Goal: Information Seeking & Learning: Check status

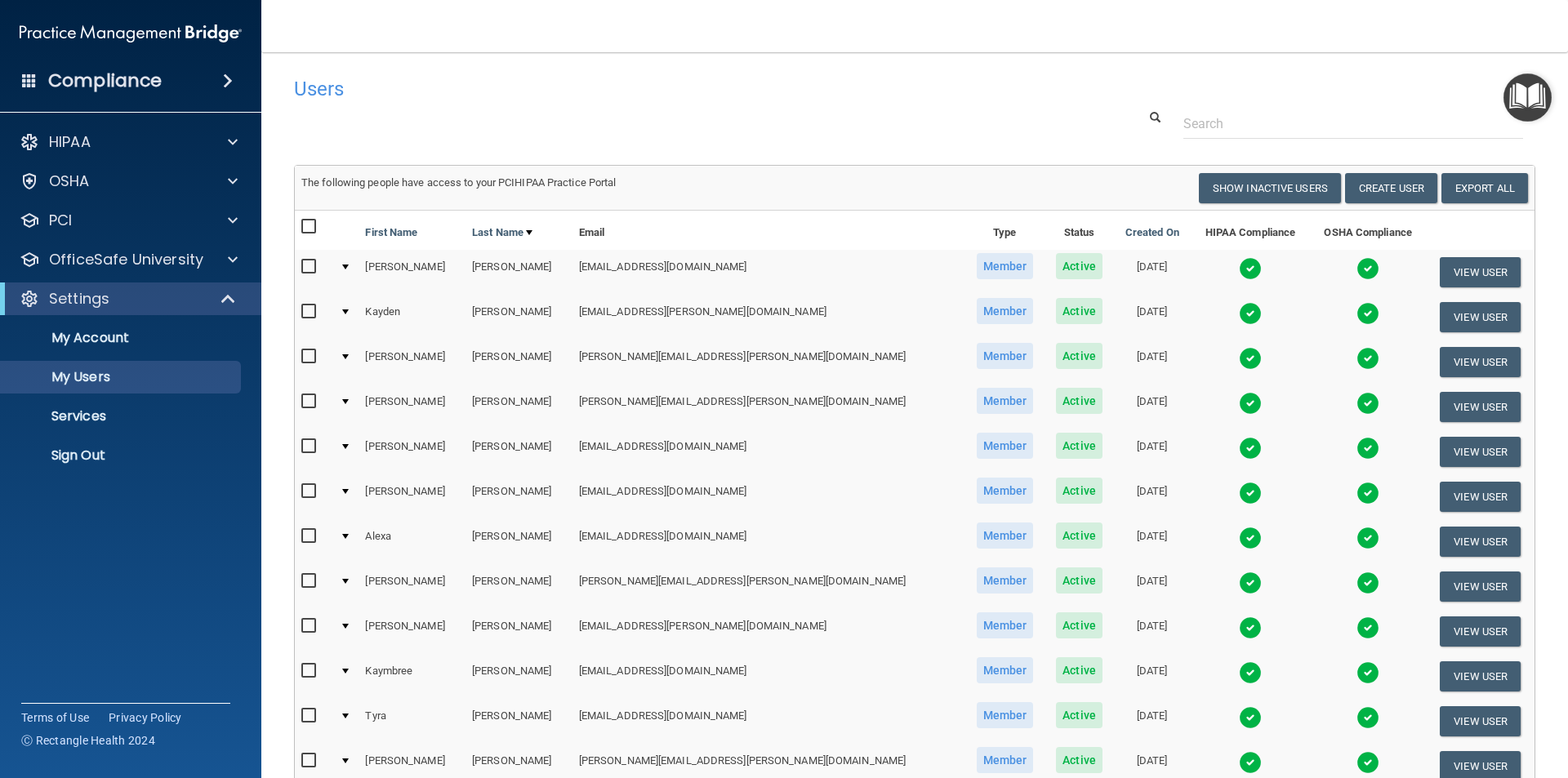
select select "20"
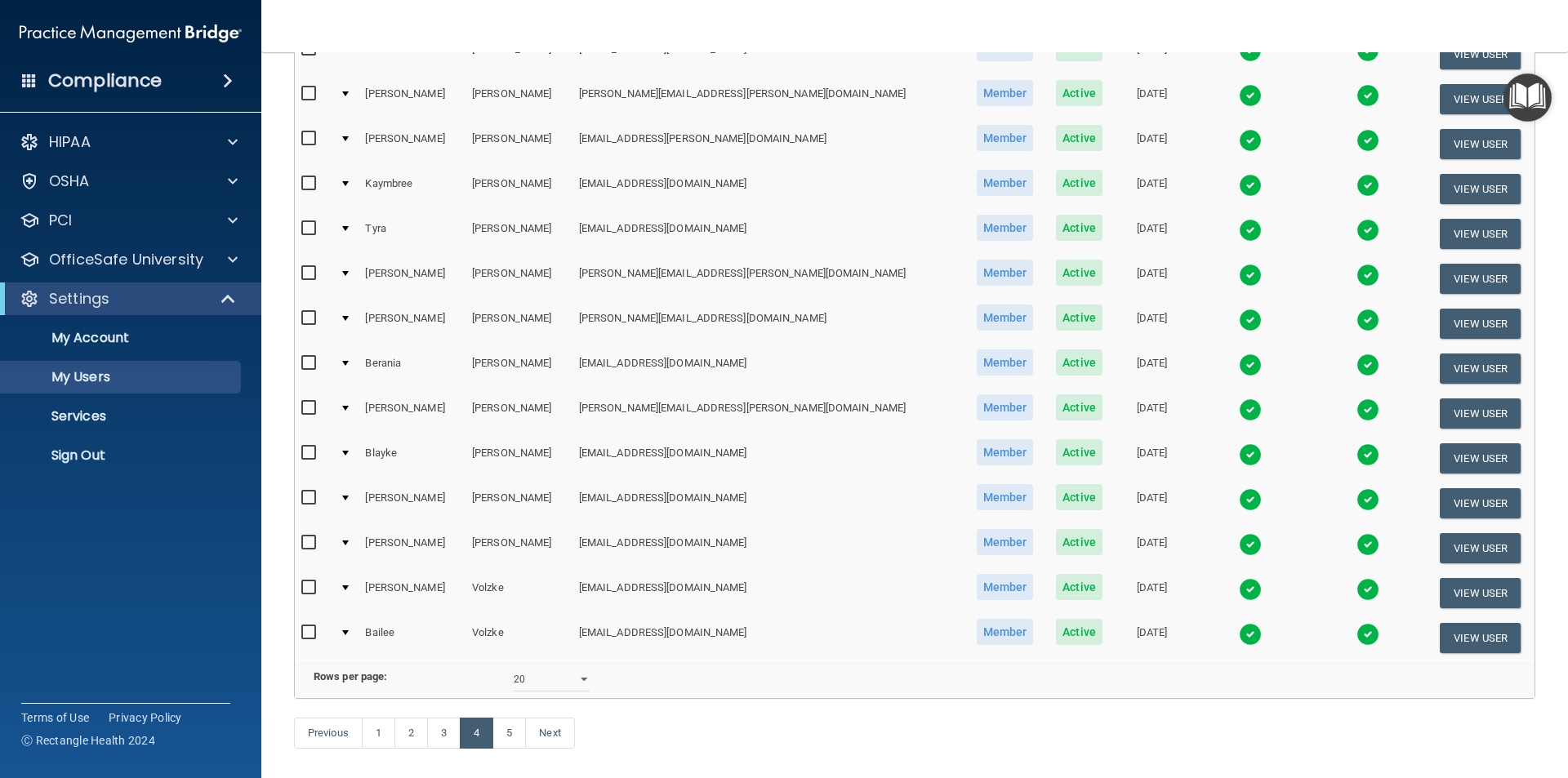
scroll to position [573, 0]
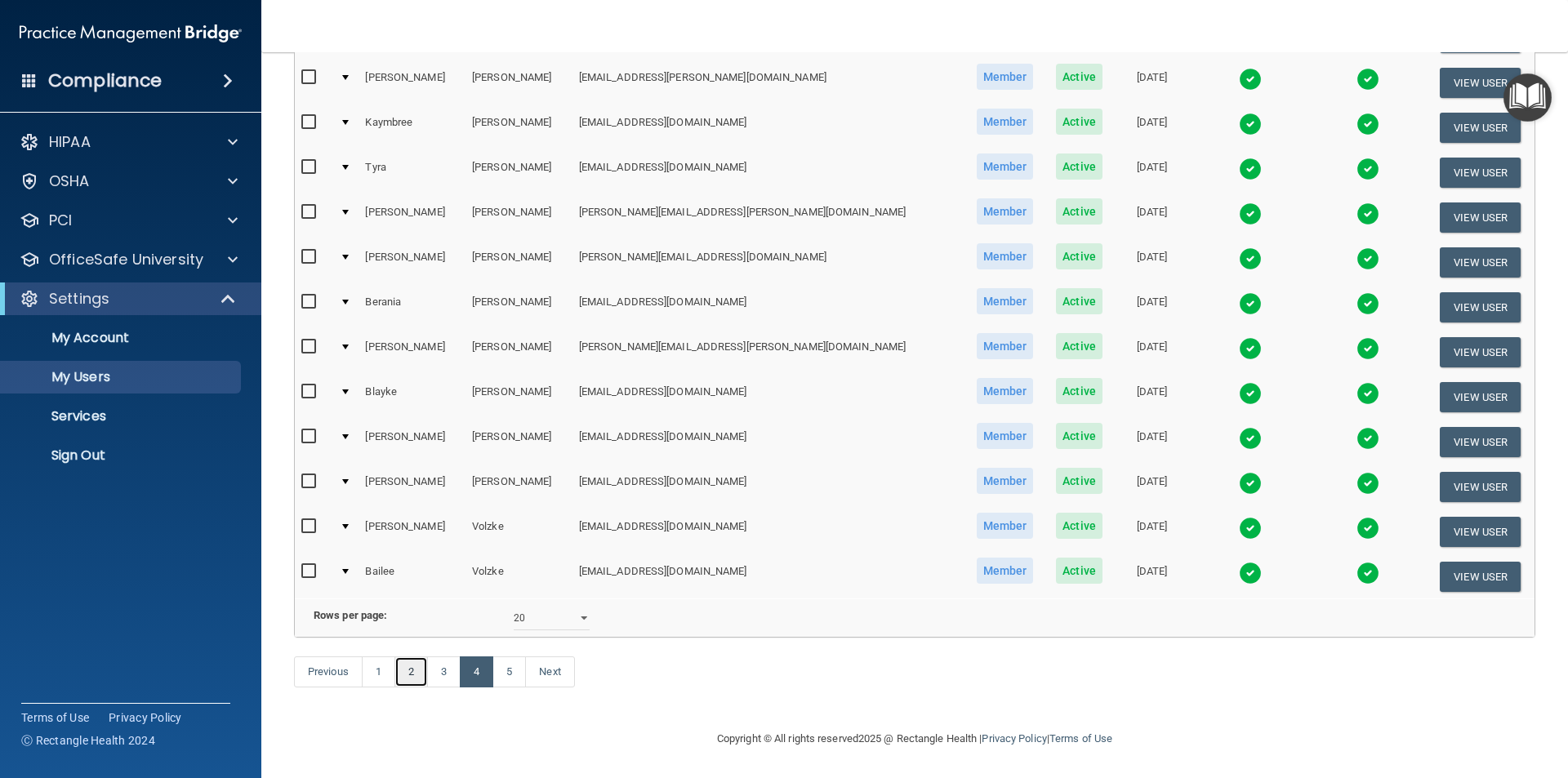
click at [410, 669] on link "2" at bounding box center [411, 671] width 33 height 31
select select "20"
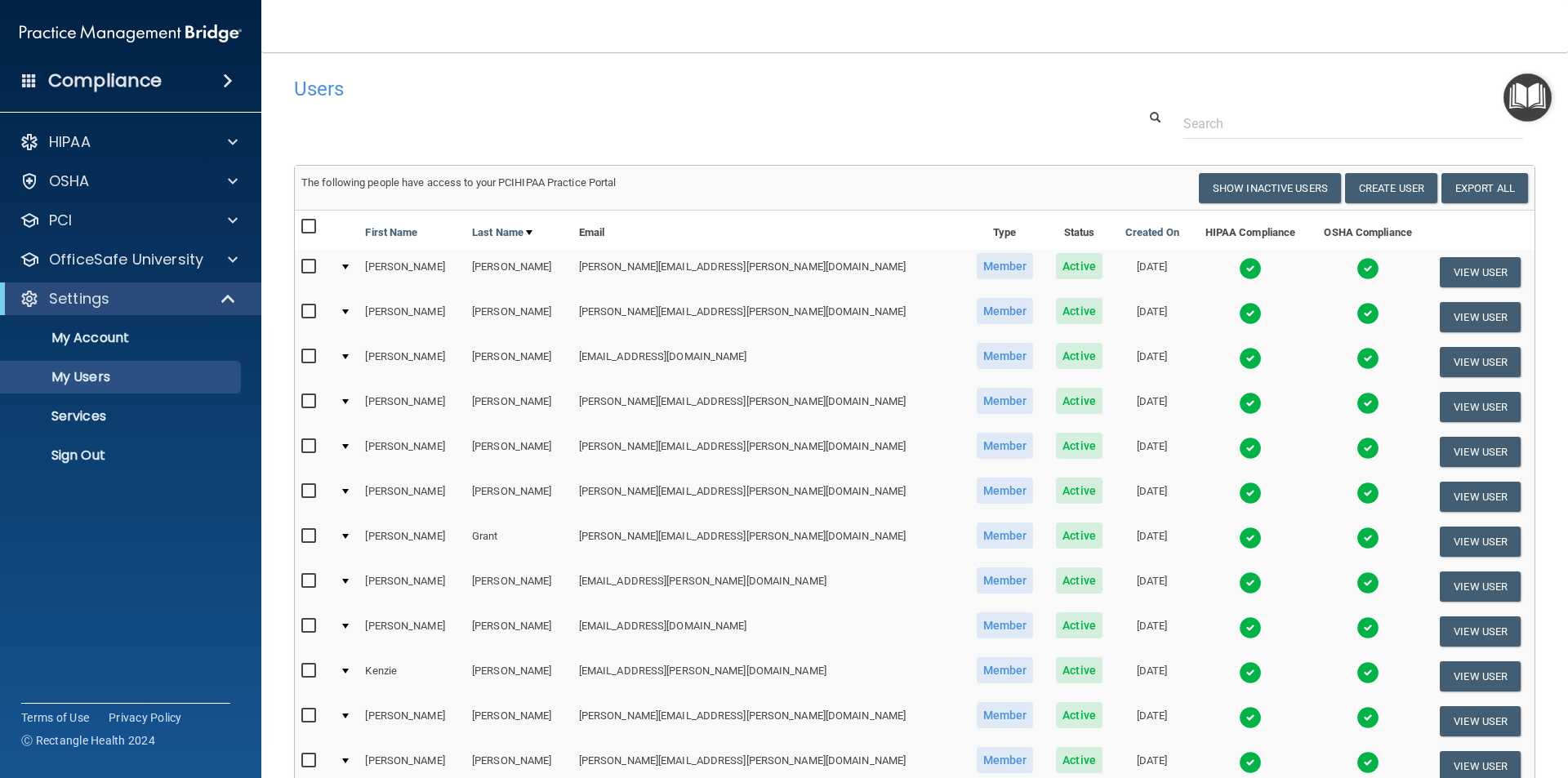
click at [1239, 445] on img at bounding box center [1250, 448] width 23 height 23
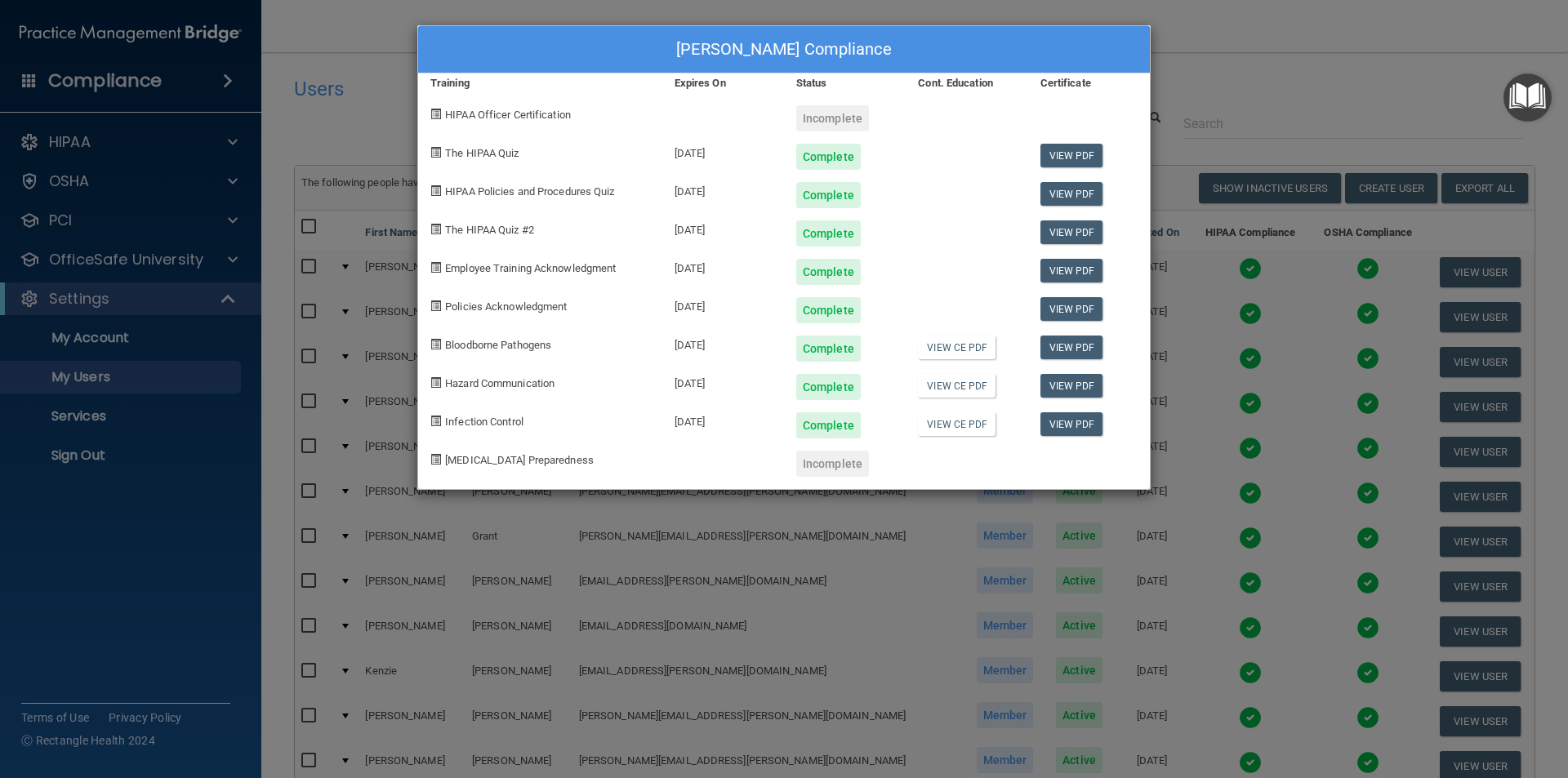
click at [1182, 30] on div "[PERSON_NAME] Compliance Training Expires On Status Cont. Education Certificate…" at bounding box center [784, 389] width 1568 height 778
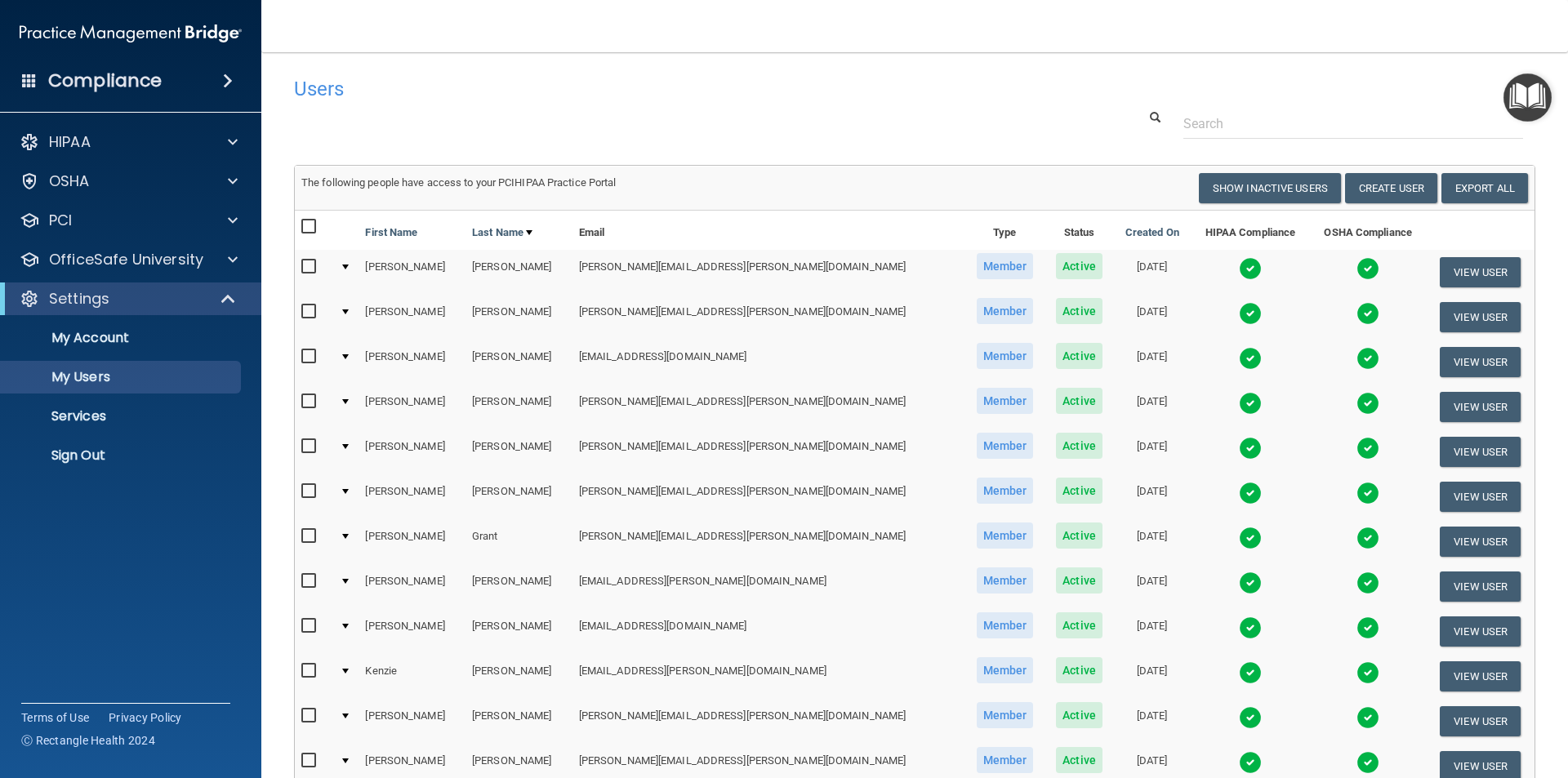
click at [557, 97] on h4 "Users" at bounding box center [651, 89] width 714 height 21
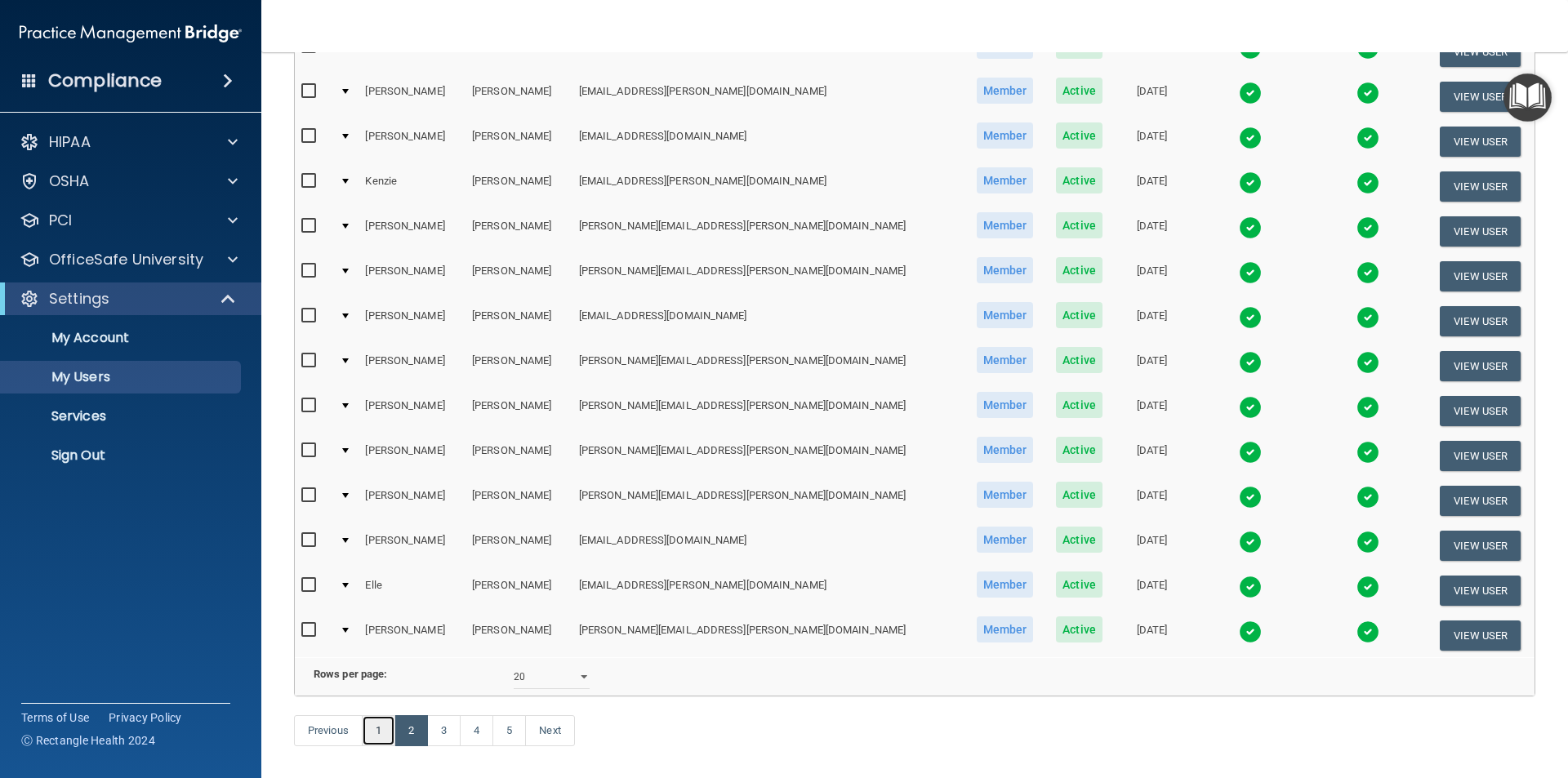
click at [376, 746] on link "1" at bounding box center [378, 730] width 33 height 31
select select "20"
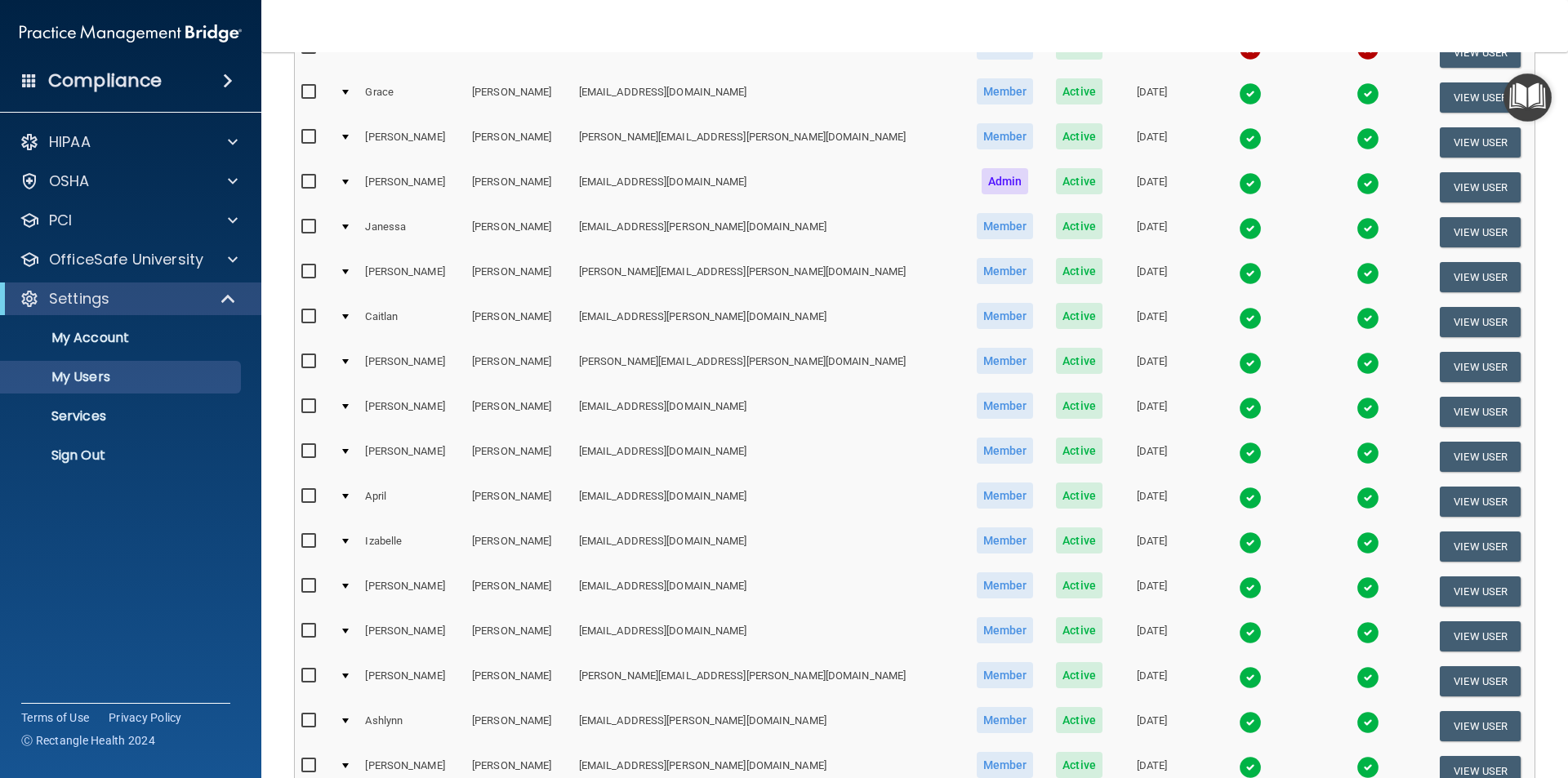
scroll to position [326, 0]
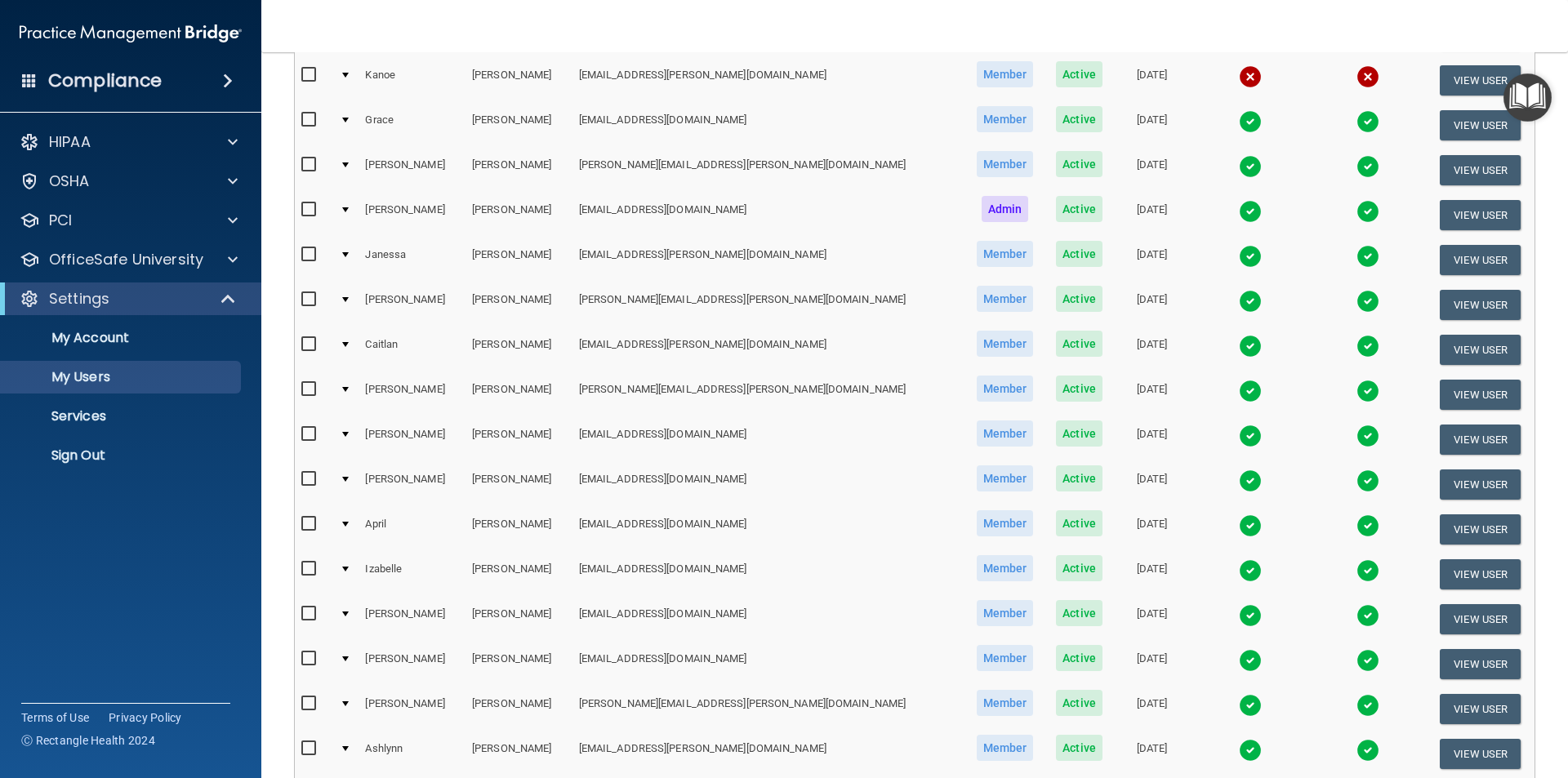
click at [1239, 118] on img at bounding box center [1250, 122] width 23 height 23
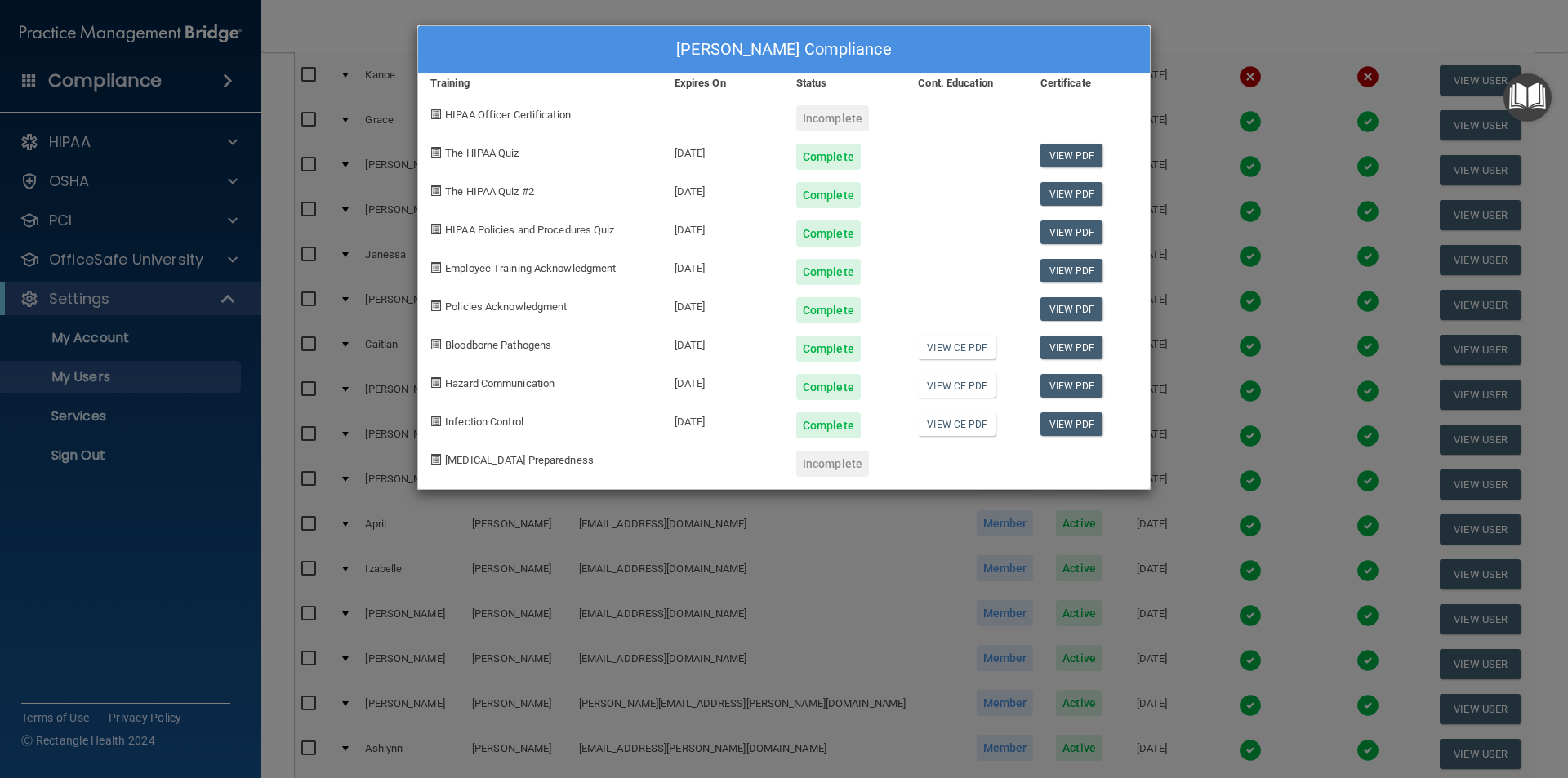
click at [1256, 26] on div "[PERSON_NAME] Compliance Training Expires On Status Cont. Education Certificate…" at bounding box center [784, 389] width 1568 height 778
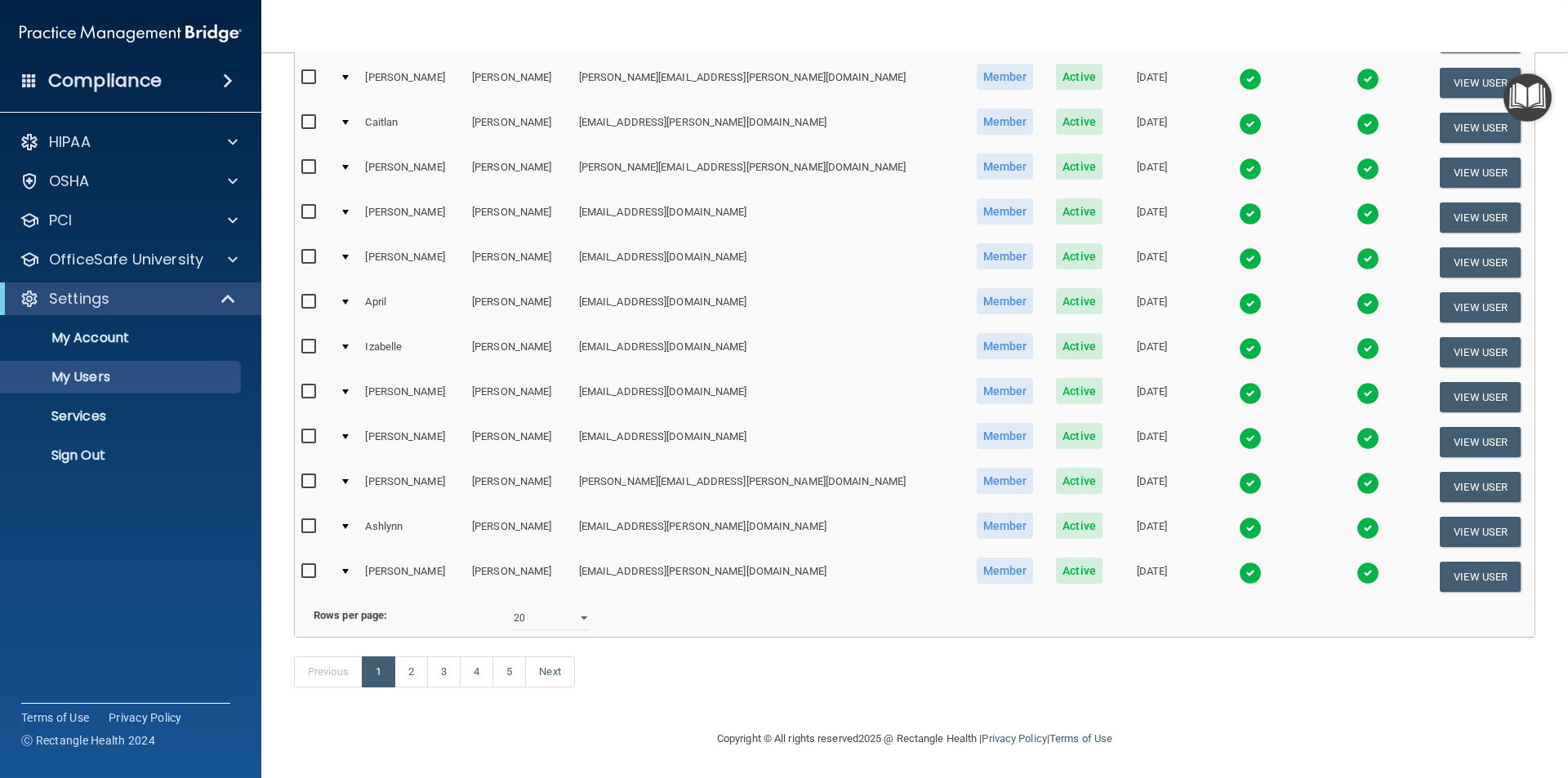
scroll to position [571, 0]
click at [414, 677] on link "2" at bounding box center [411, 671] width 33 height 31
select select "20"
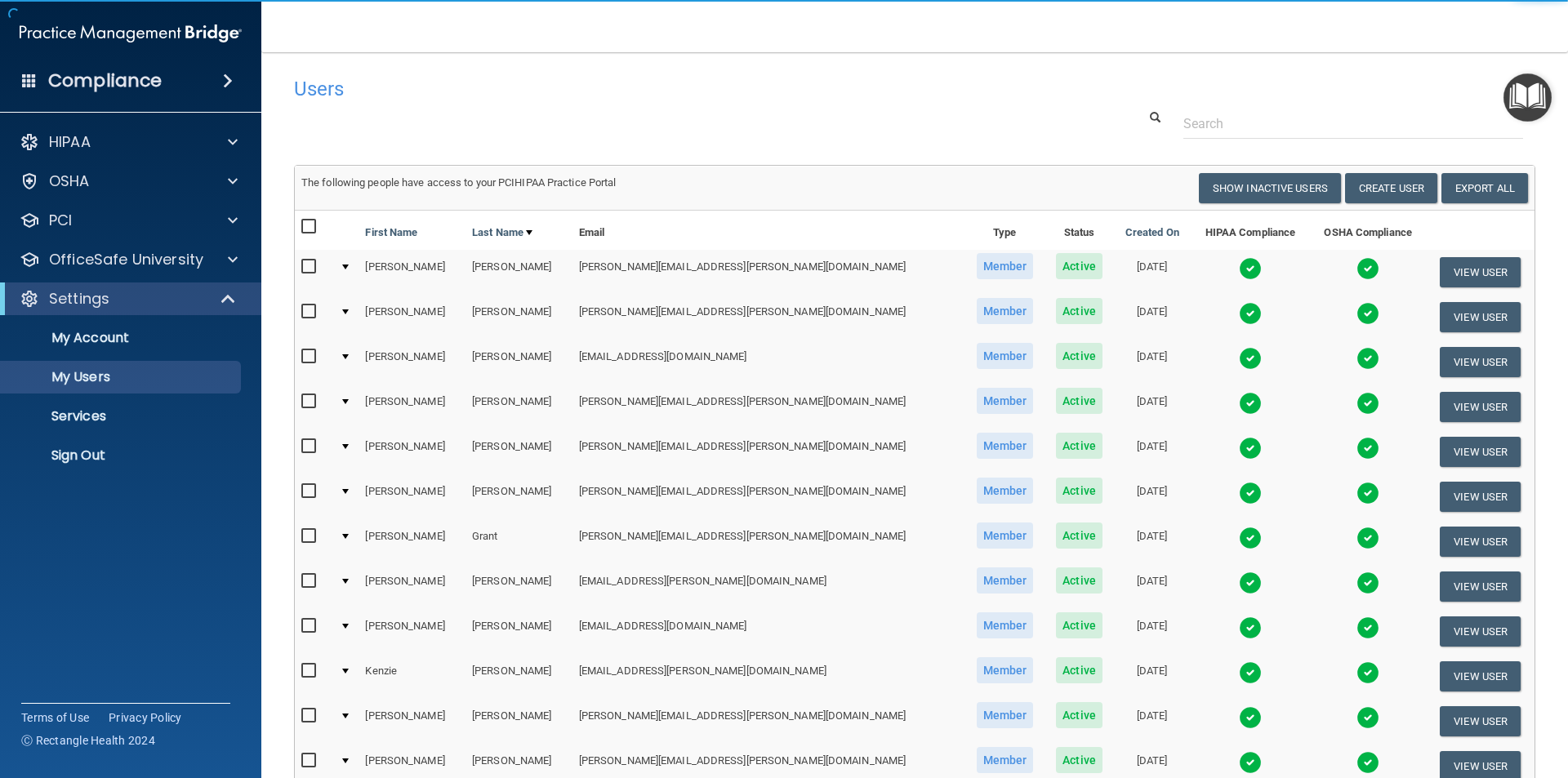
scroll to position [81, 0]
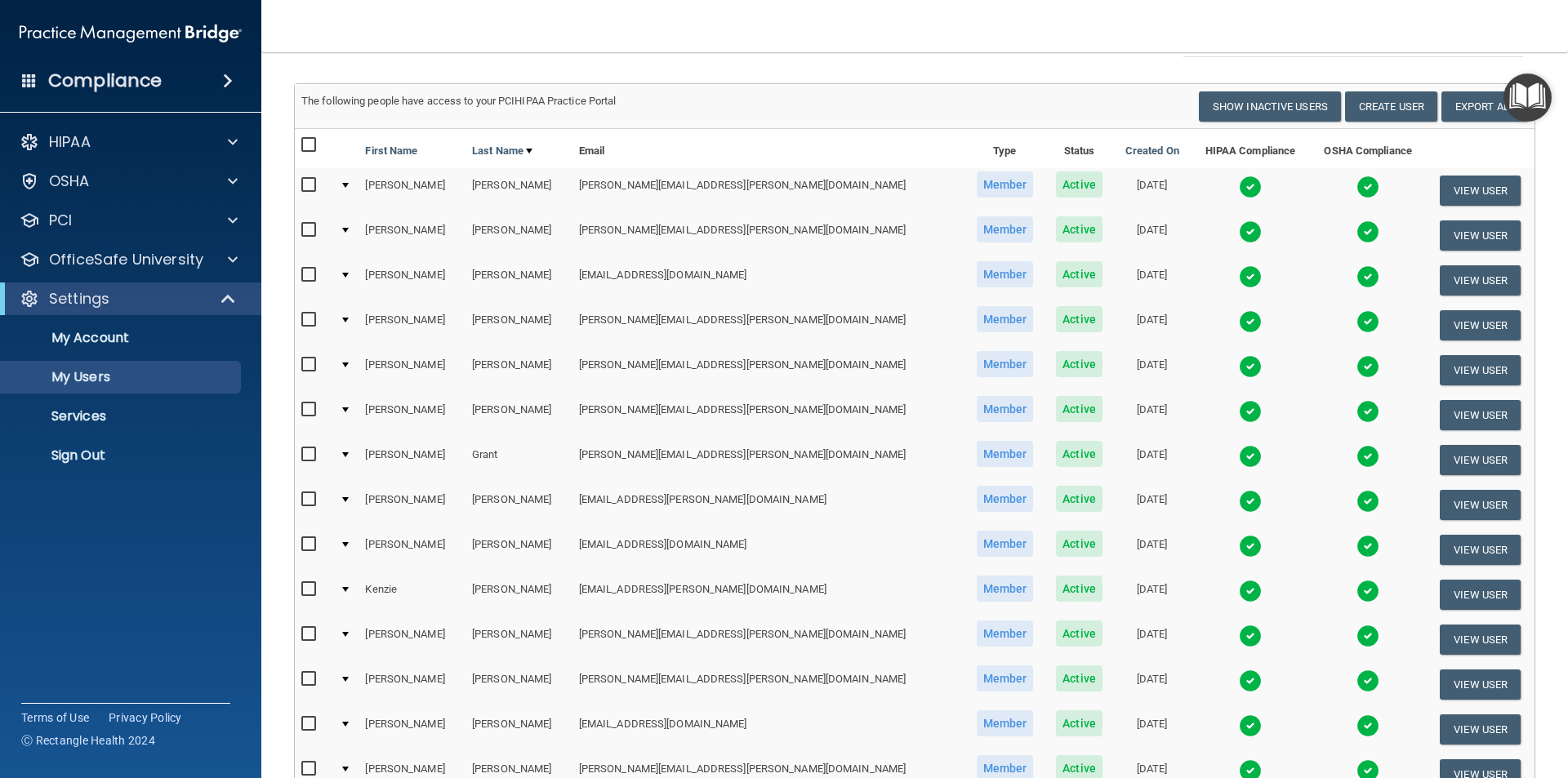
click at [1239, 412] on img at bounding box center [1250, 411] width 23 height 23
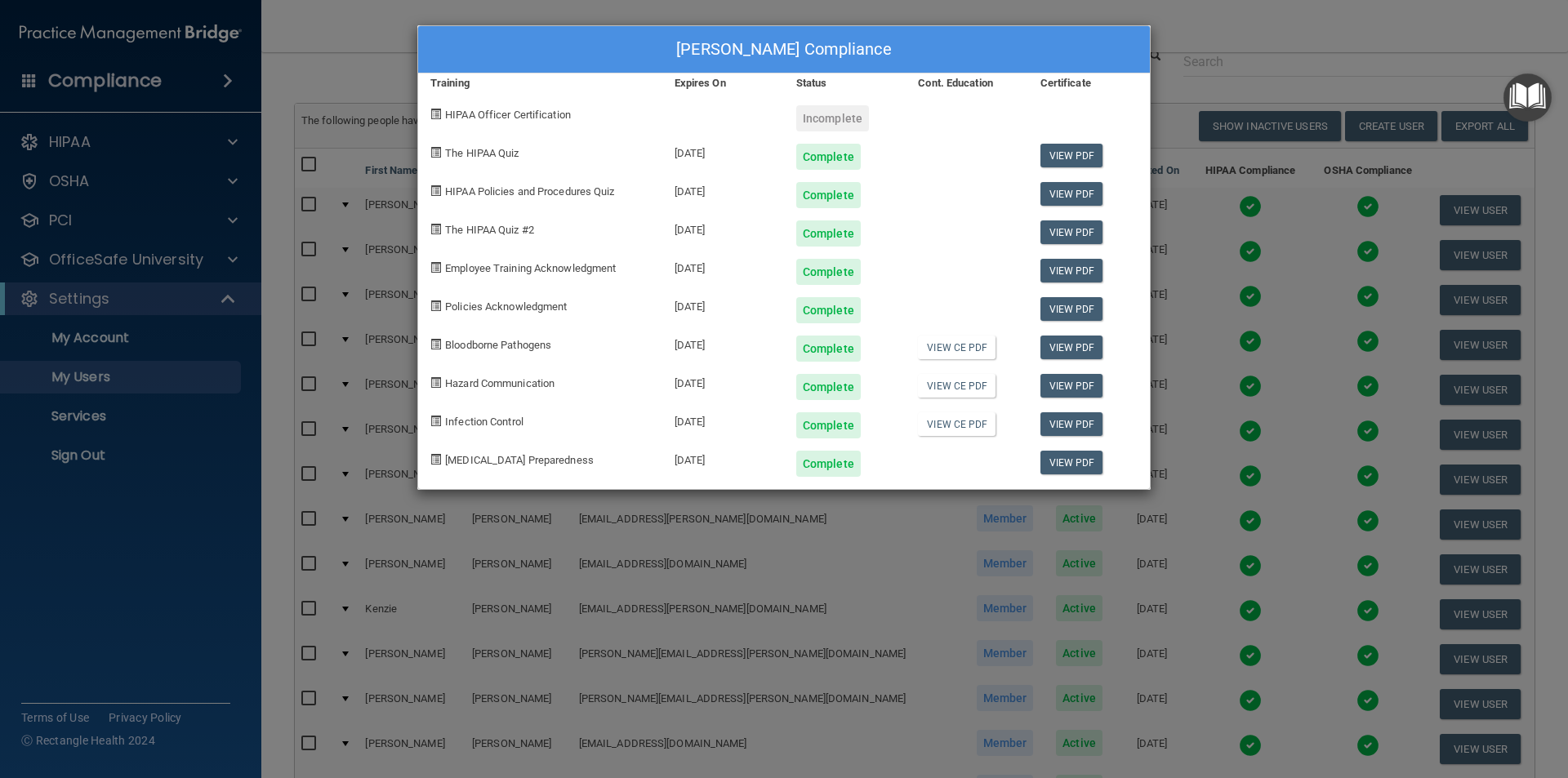
click at [1261, 39] on div "[PERSON_NAME] Compliance Training Expires On Status Cont. Education Certificate…" at bounding box center [784, 389] width 1568 height 778
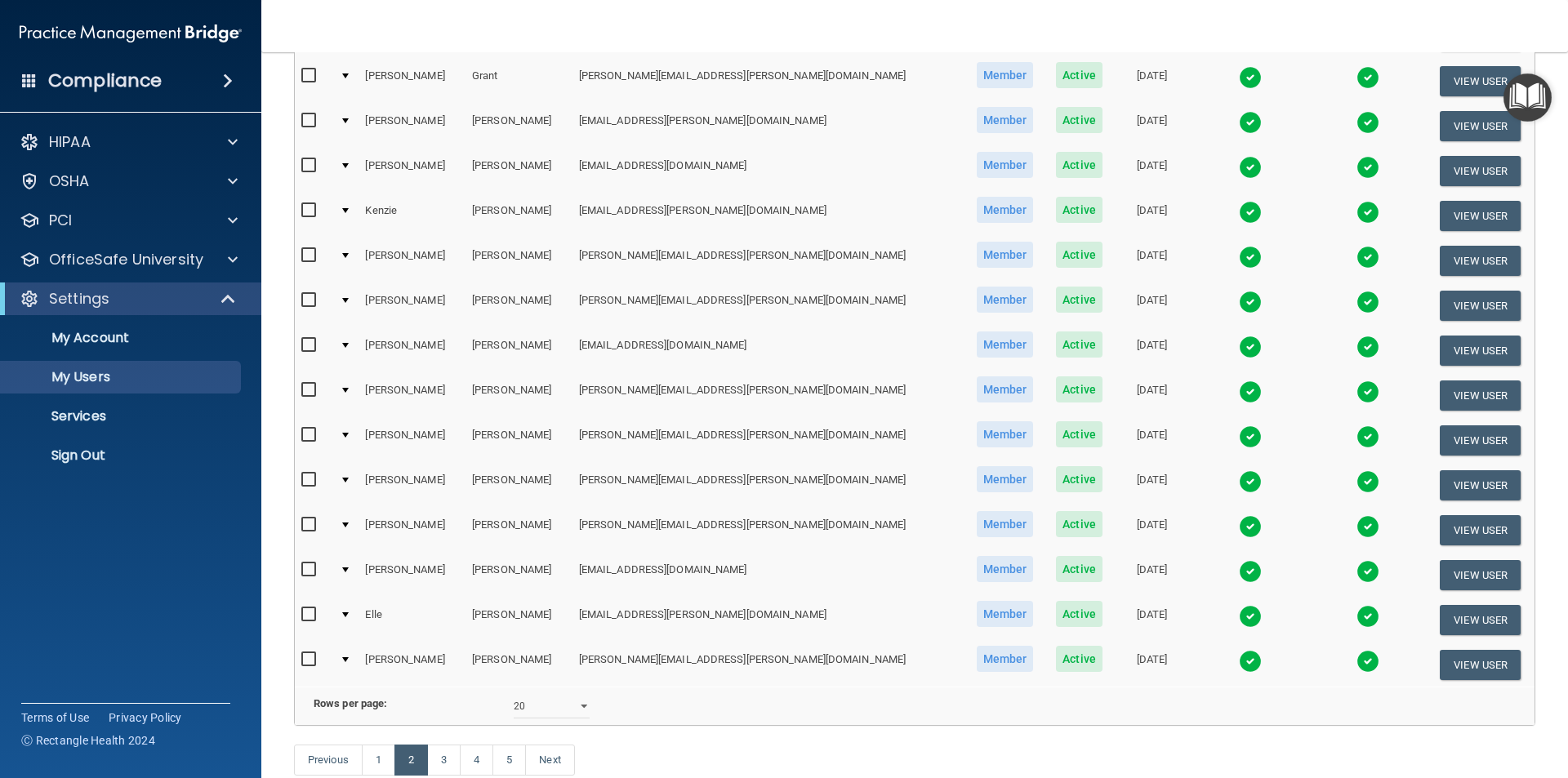
scroll to position [571, 0]
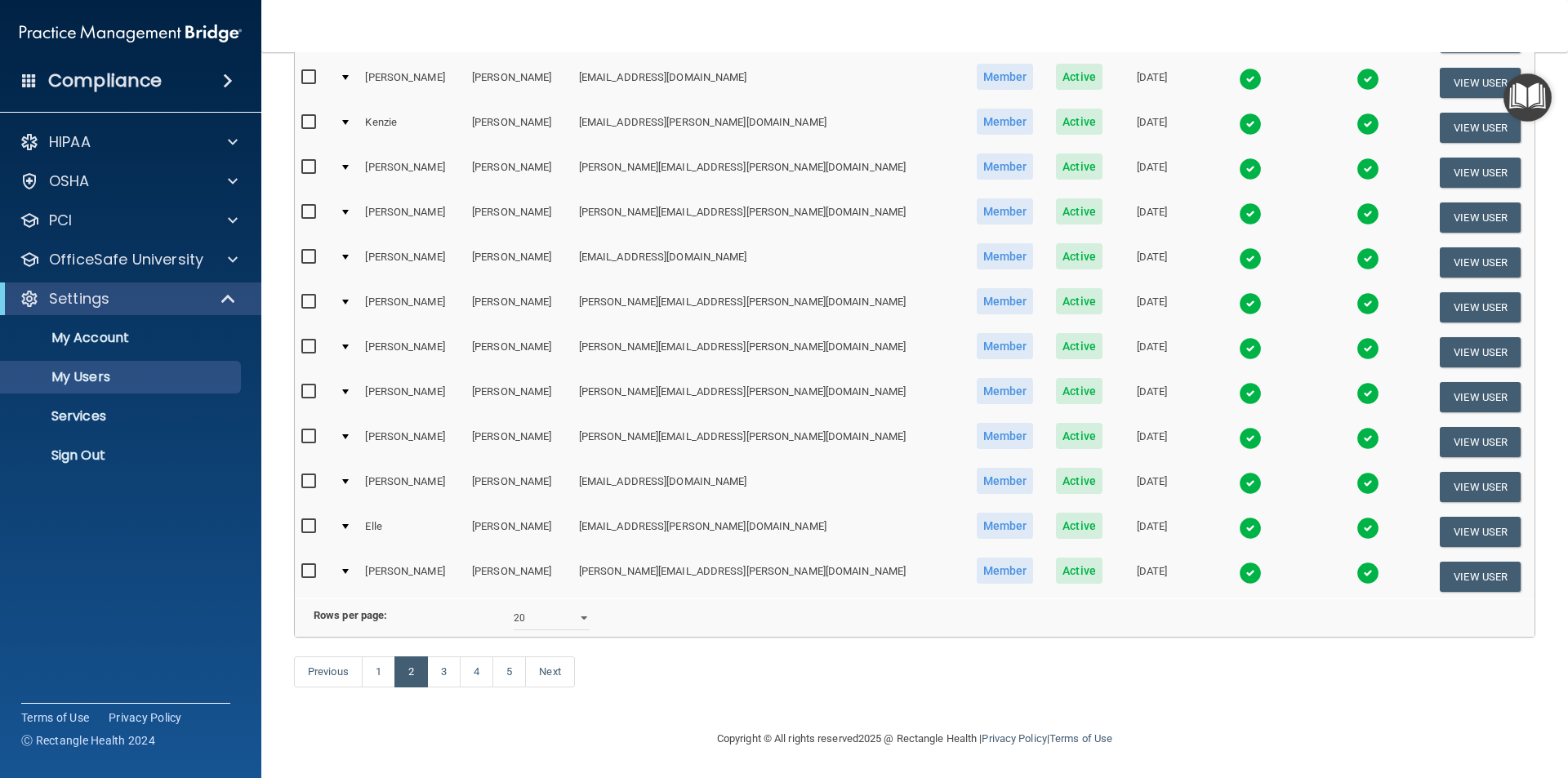
click at [1239, 427] on img at bounding box center [1250, 438] width 23 height 23
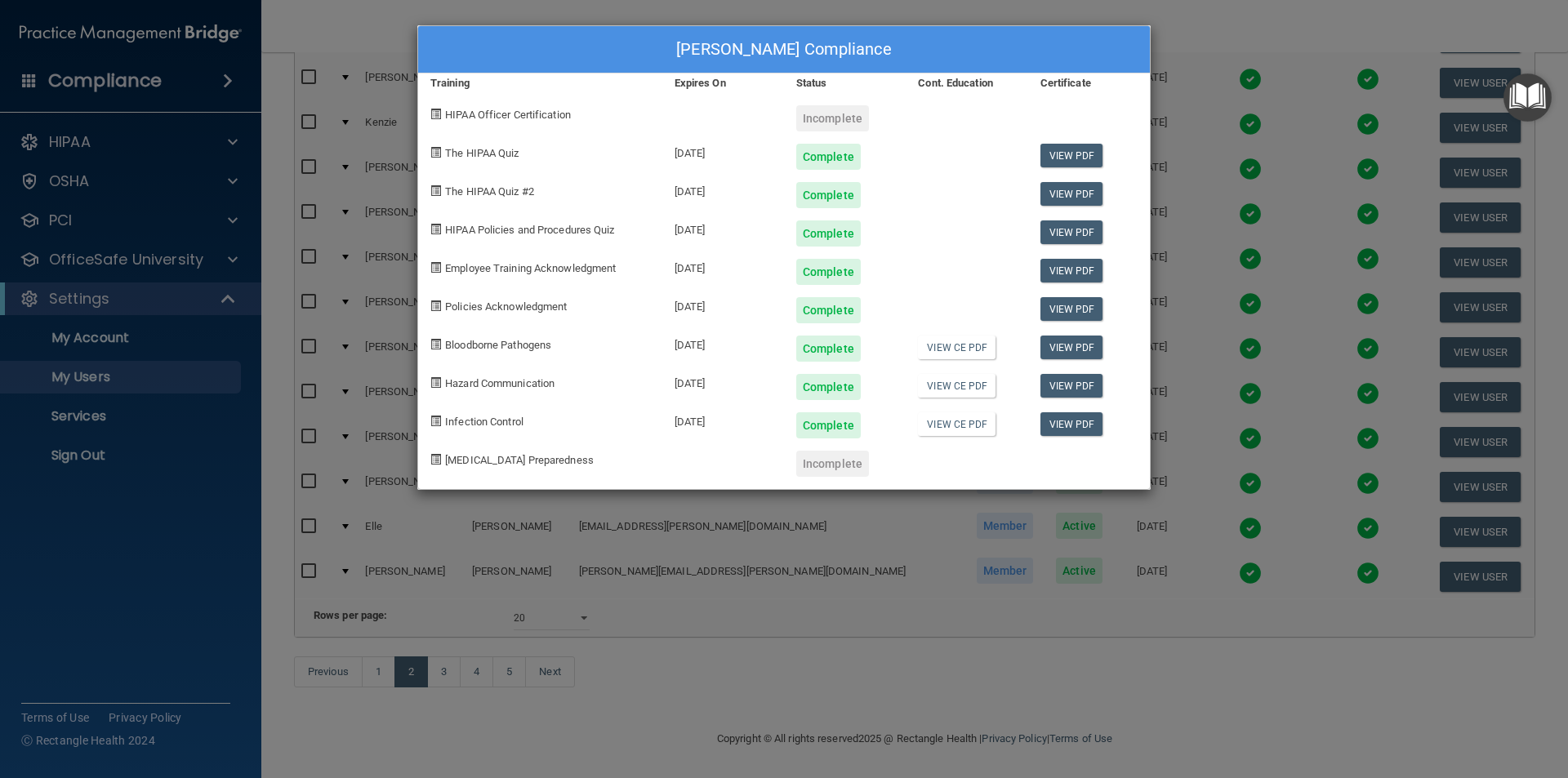
click at [1249, 18] on div "[PERSON_NAME] Compliance Training Expires On Status Cont. Education Certificate…" at bounding box center [784, 389] width 1568 height 778
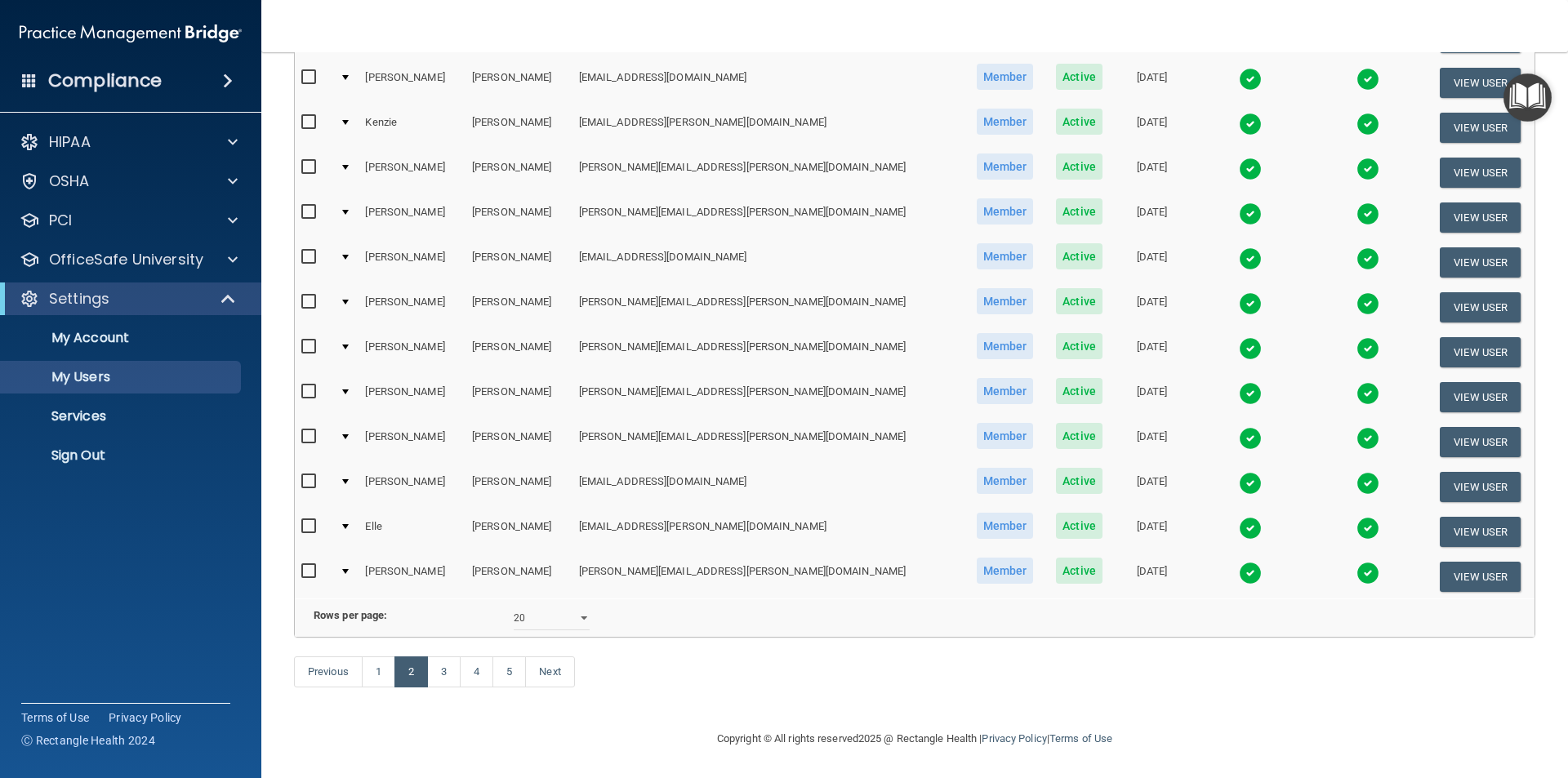
scroll to position [573, 0]
click at [480, 677] on link "4" at bounding box center [476, 671] width 33 height 31
select select "20"
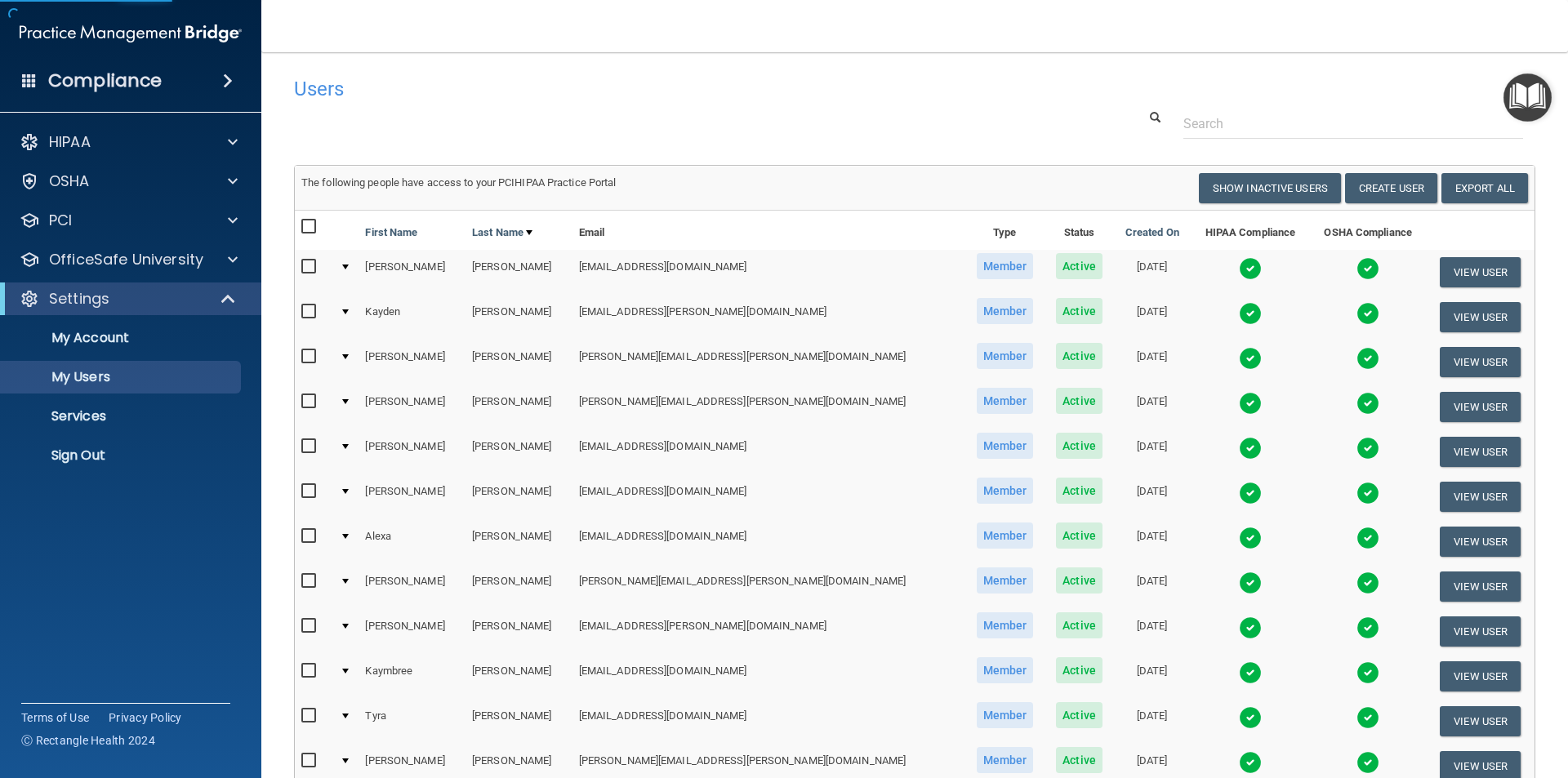
scroll to position [81, 0]
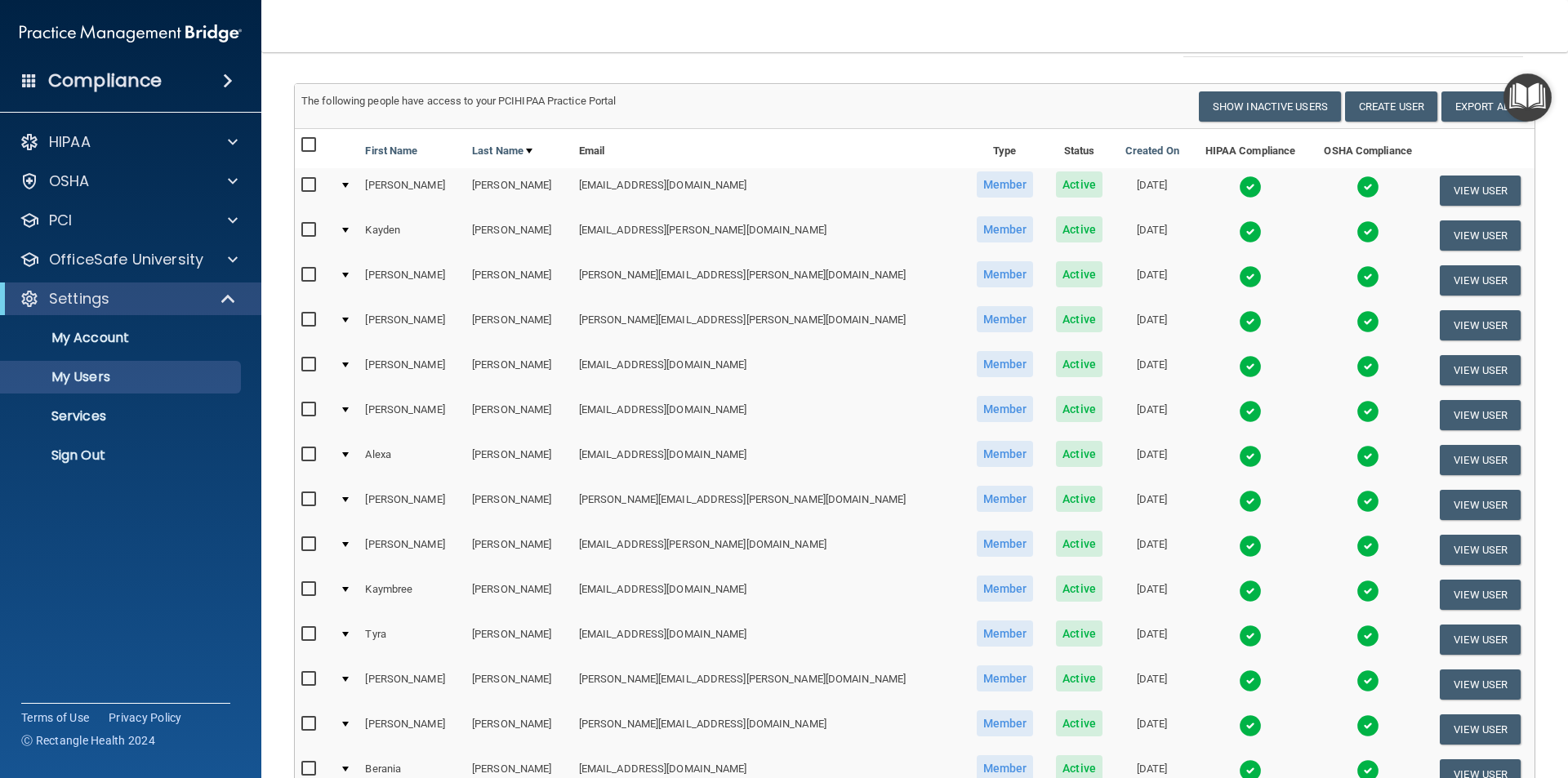
click at [1239, 630] on img at bounding box center [1250, 636] width 23 height 23
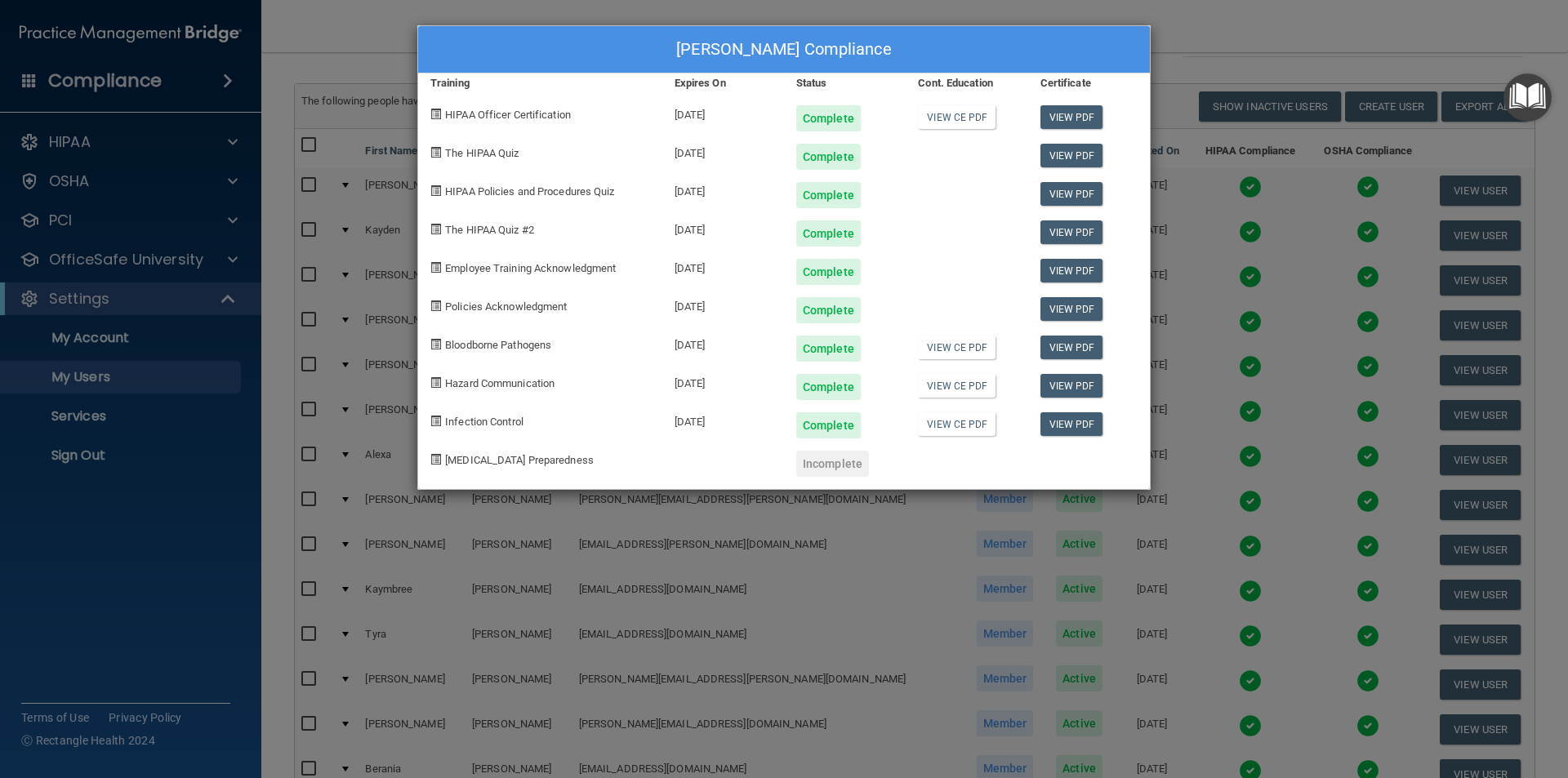
click at [1263, 41] on div "[PERSON_NAME] Compliance Training Expires On Status Cont. Education Certificate…" at bounding box center [784, 389] width 1568 height 778
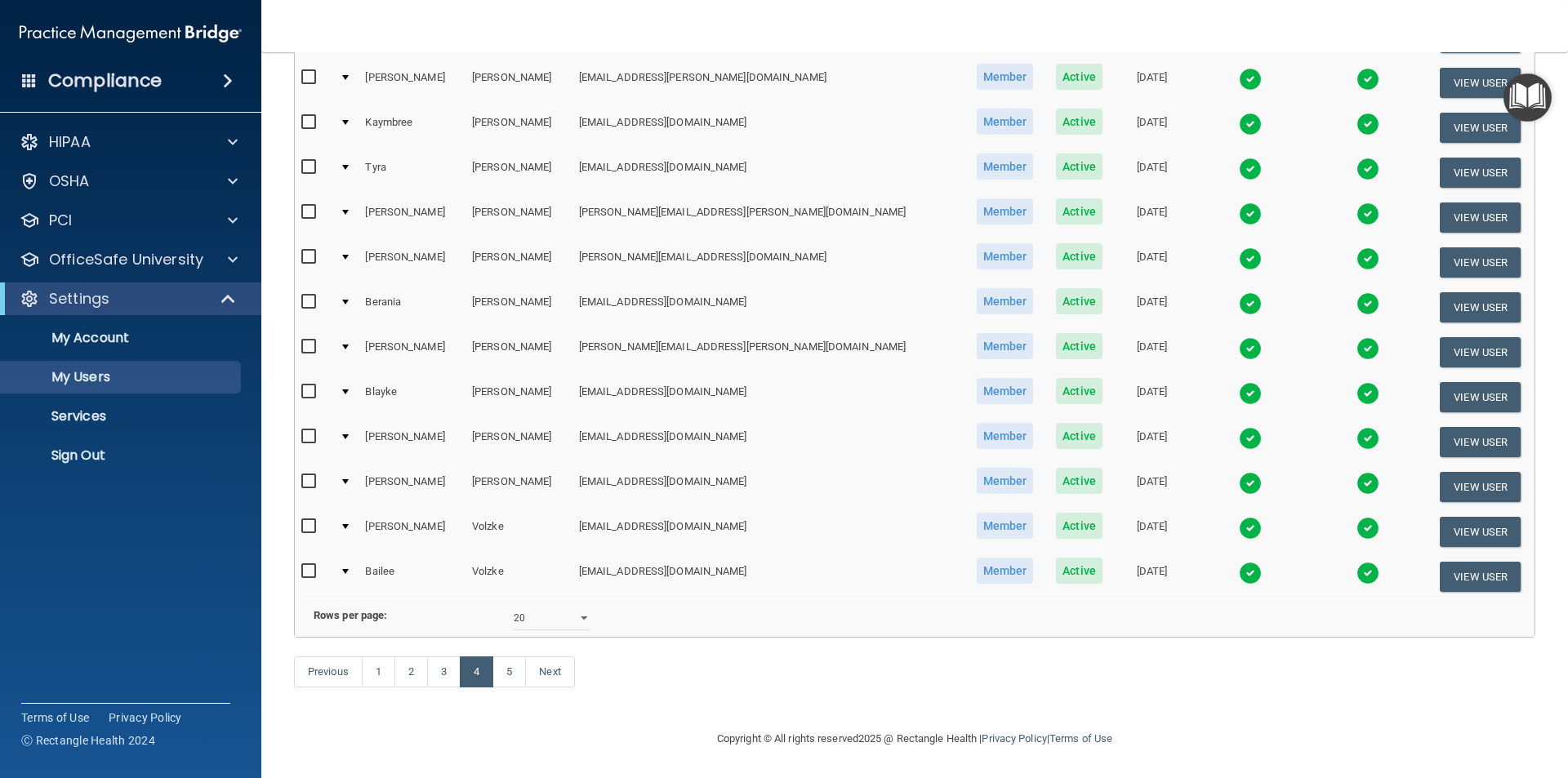
scroll to position [571, 0]
click at [445, 668] on link "3" at bounding box center [444, 671] width 33 height 31
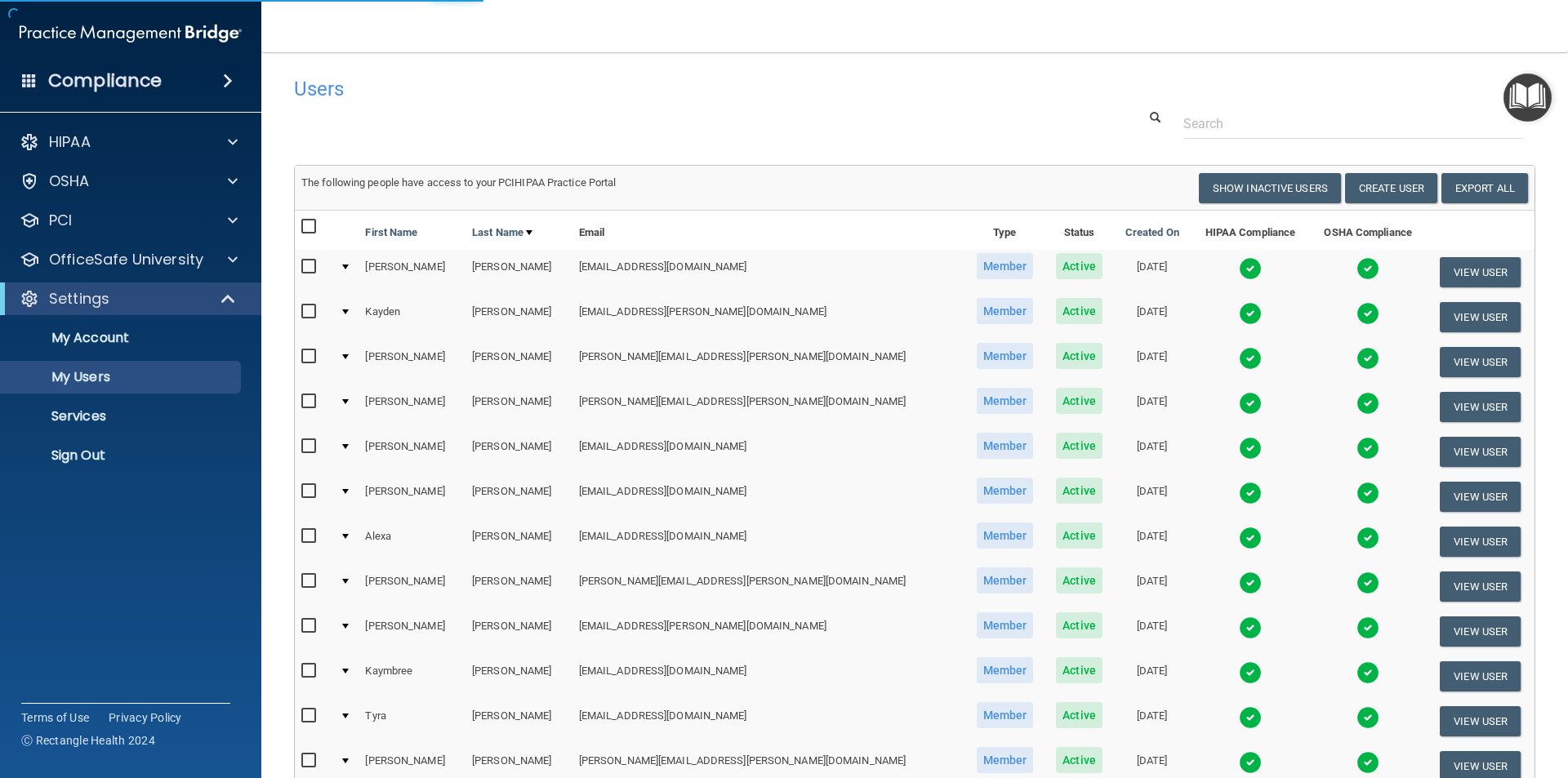
select select "20"
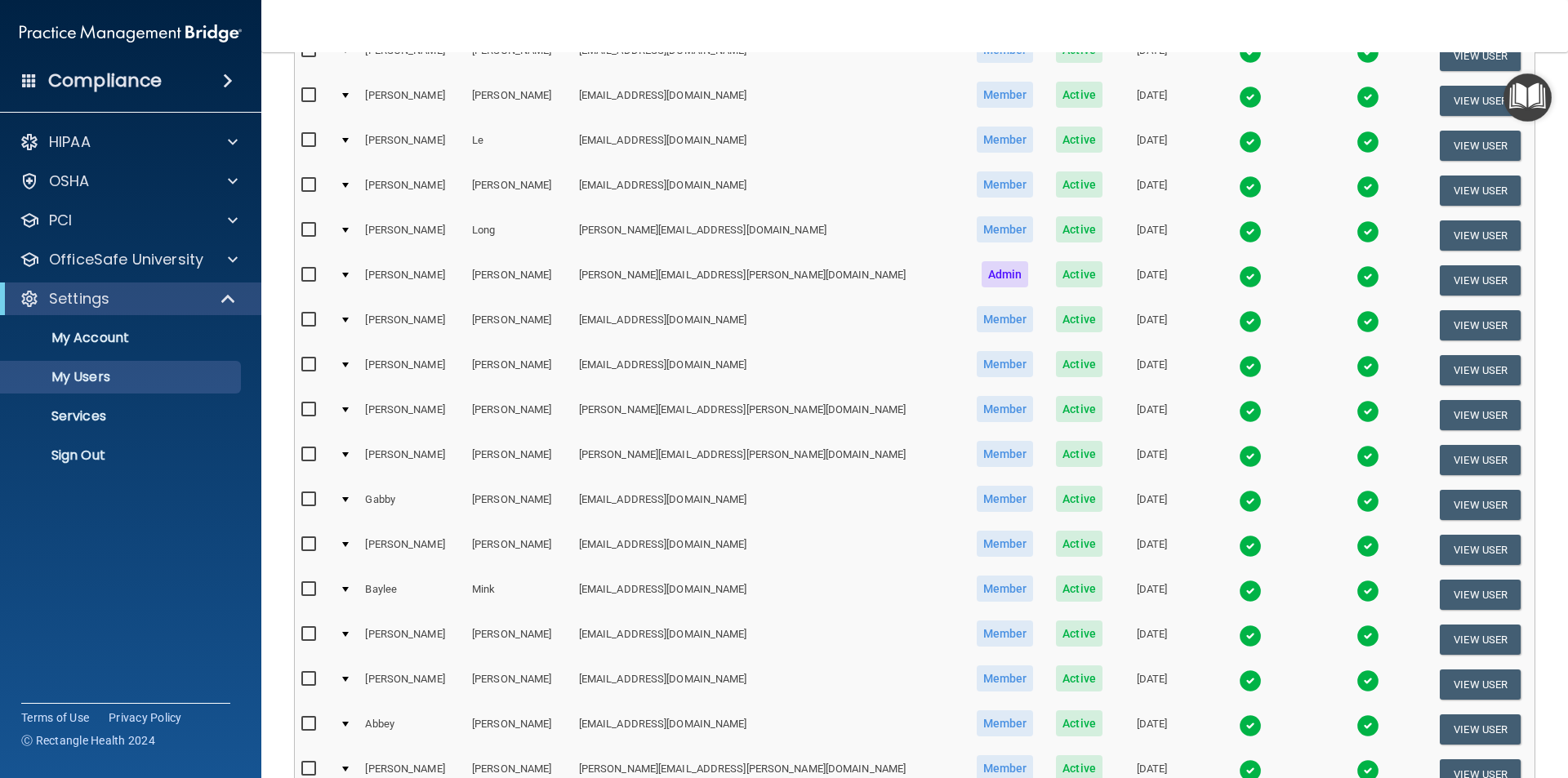
scroll to position [245, 0]
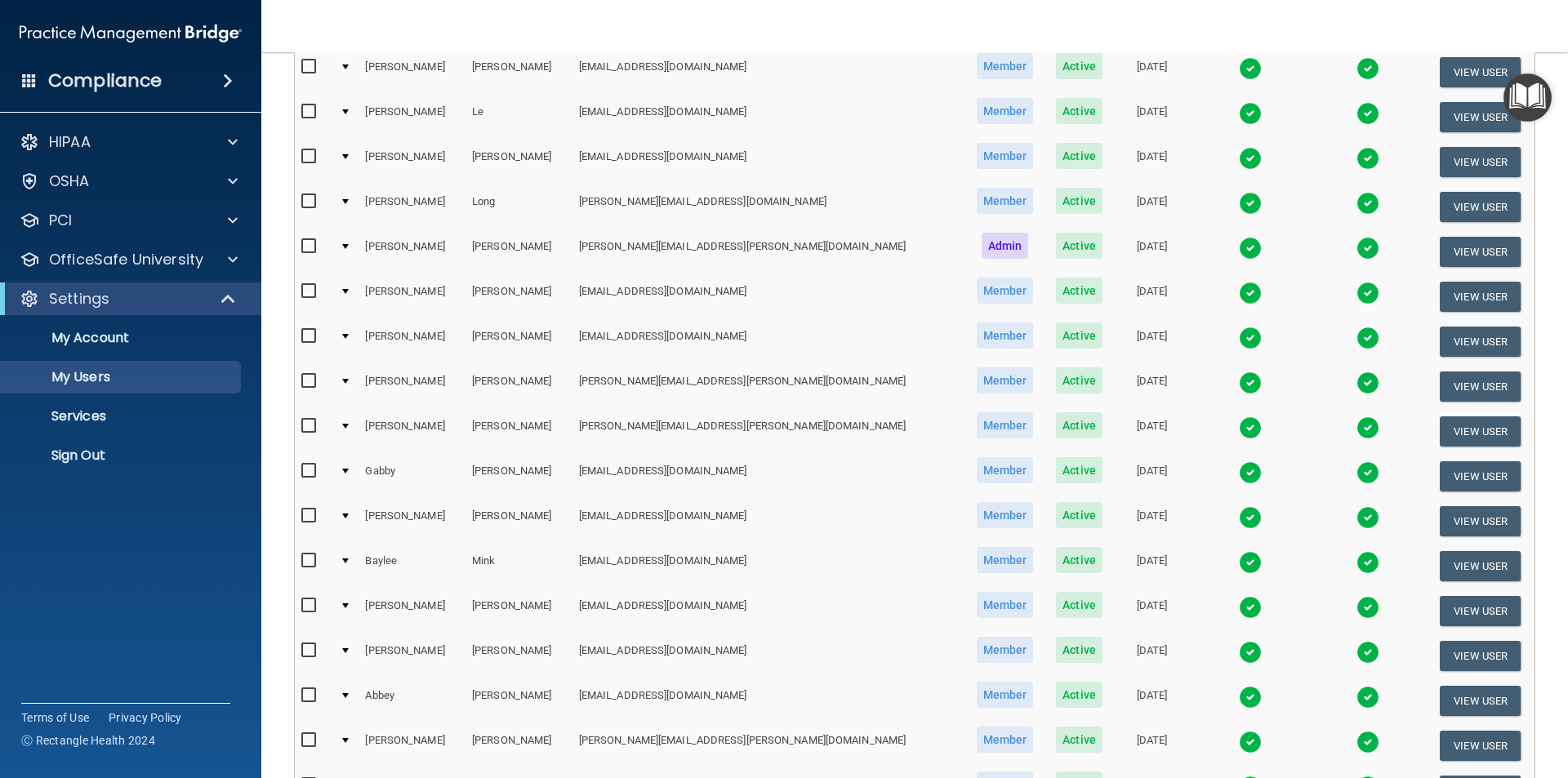
click at [1239, 648] on img at bounding box center [1250, 653] width 23 height 23
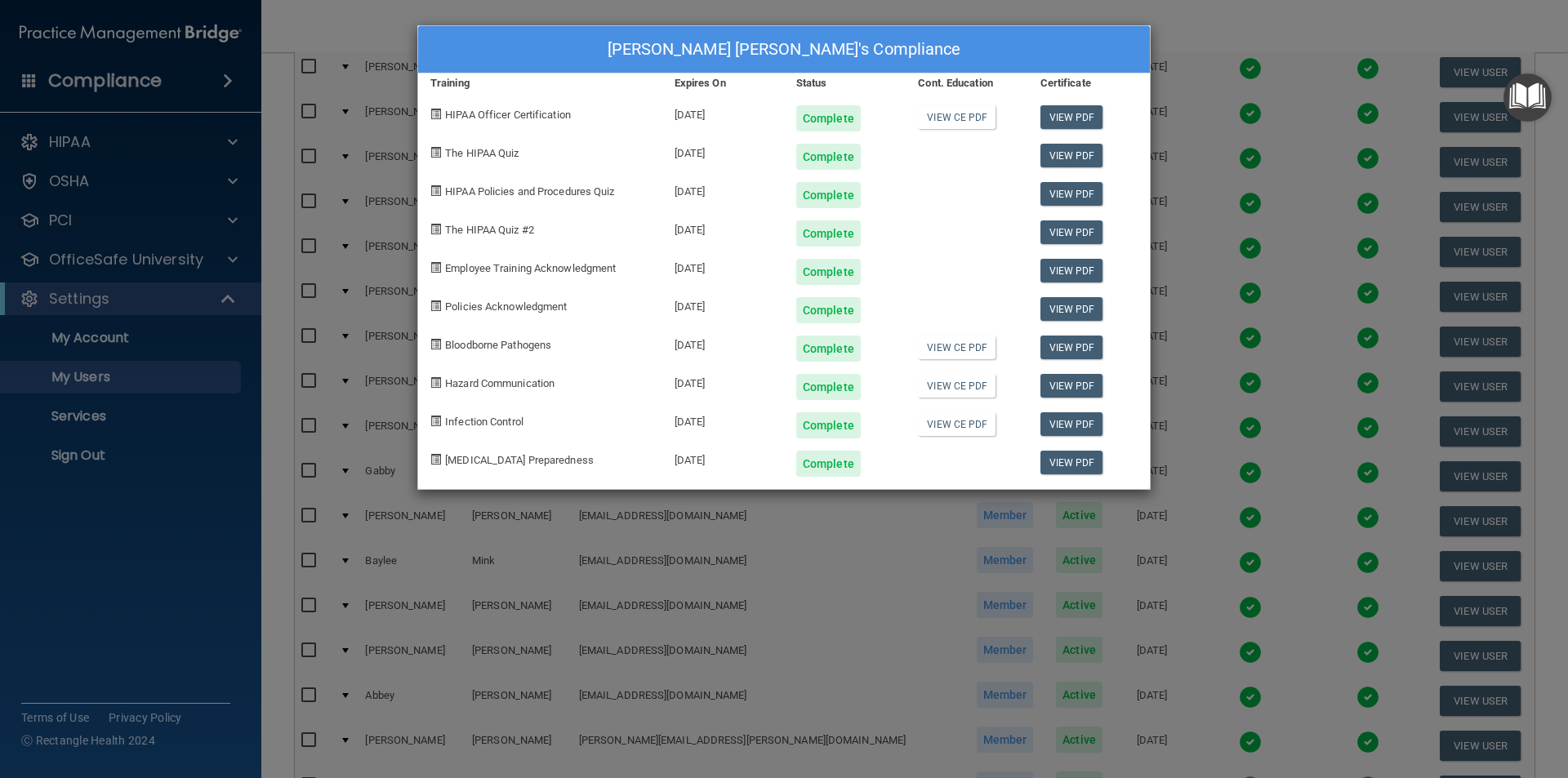
click at [1222, 28] on div "[PERSON_NAME] [PERSON_NAME]'s Compliance Training Expires On Status Cont. Educa…" at bounding box center [784, 389] width 1568 height 778
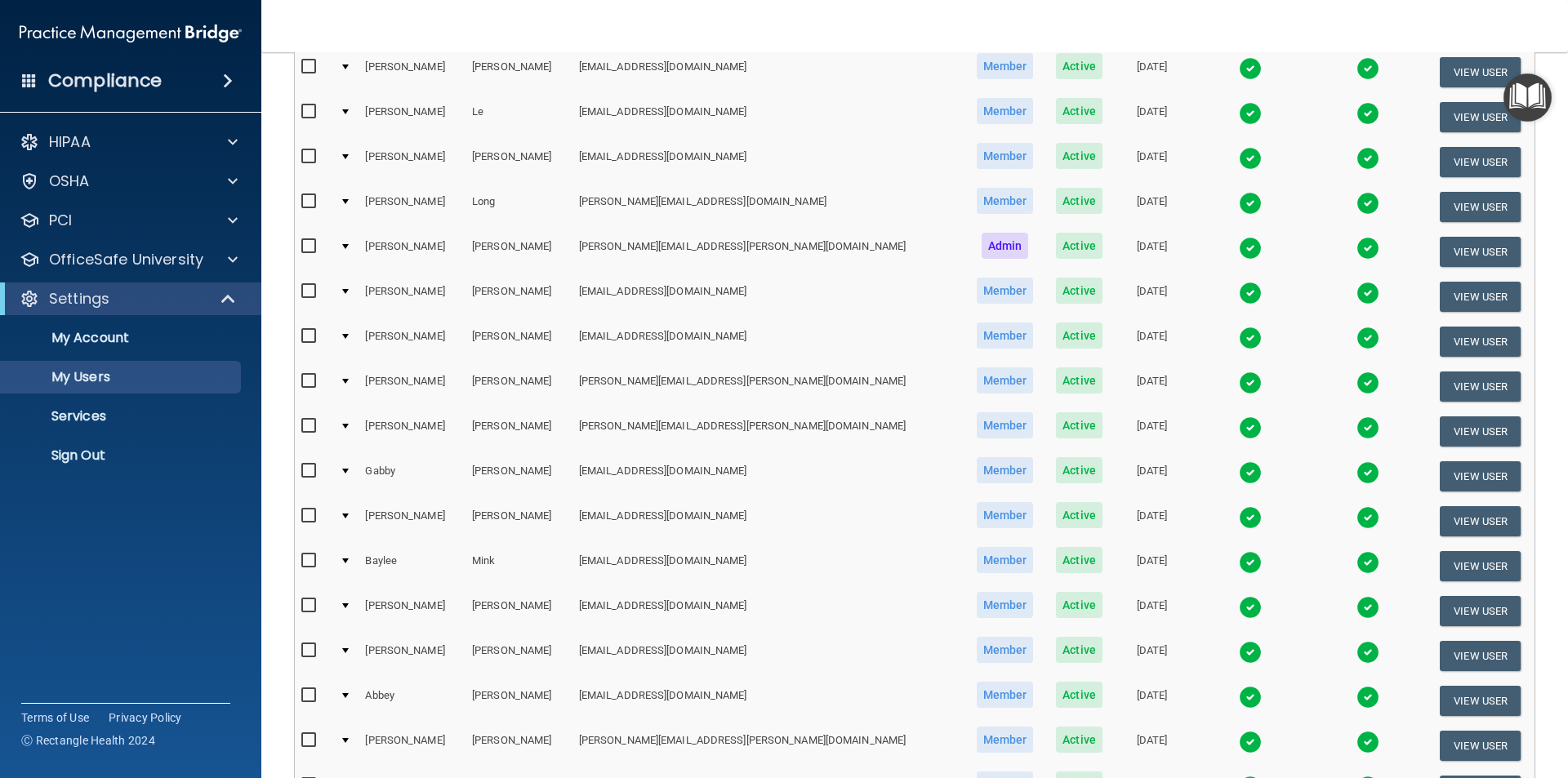
scroll to position [573, 0]
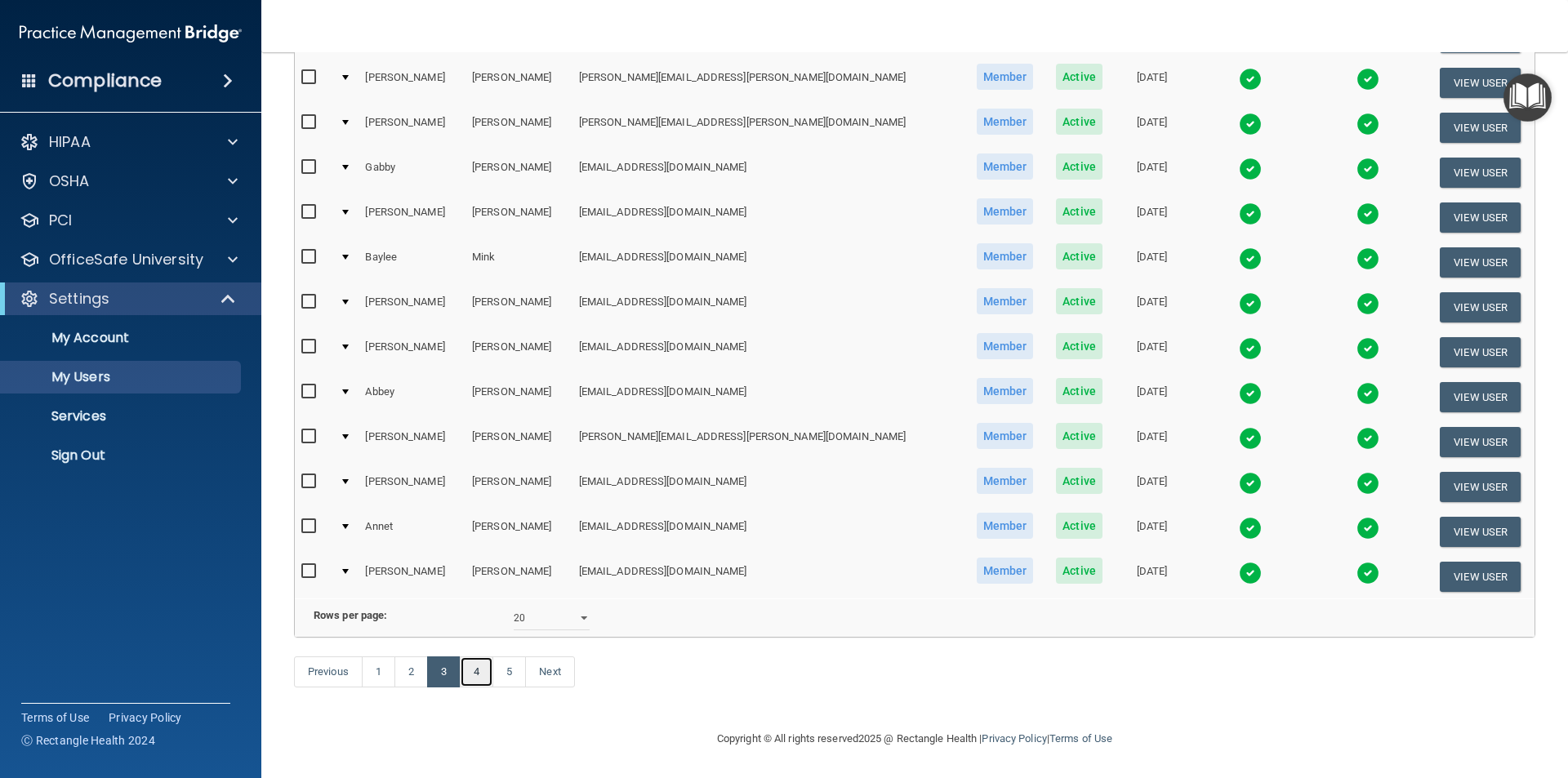
click at [472, 676] on link "4" at bounding box center [476, 671] width 33 height 31
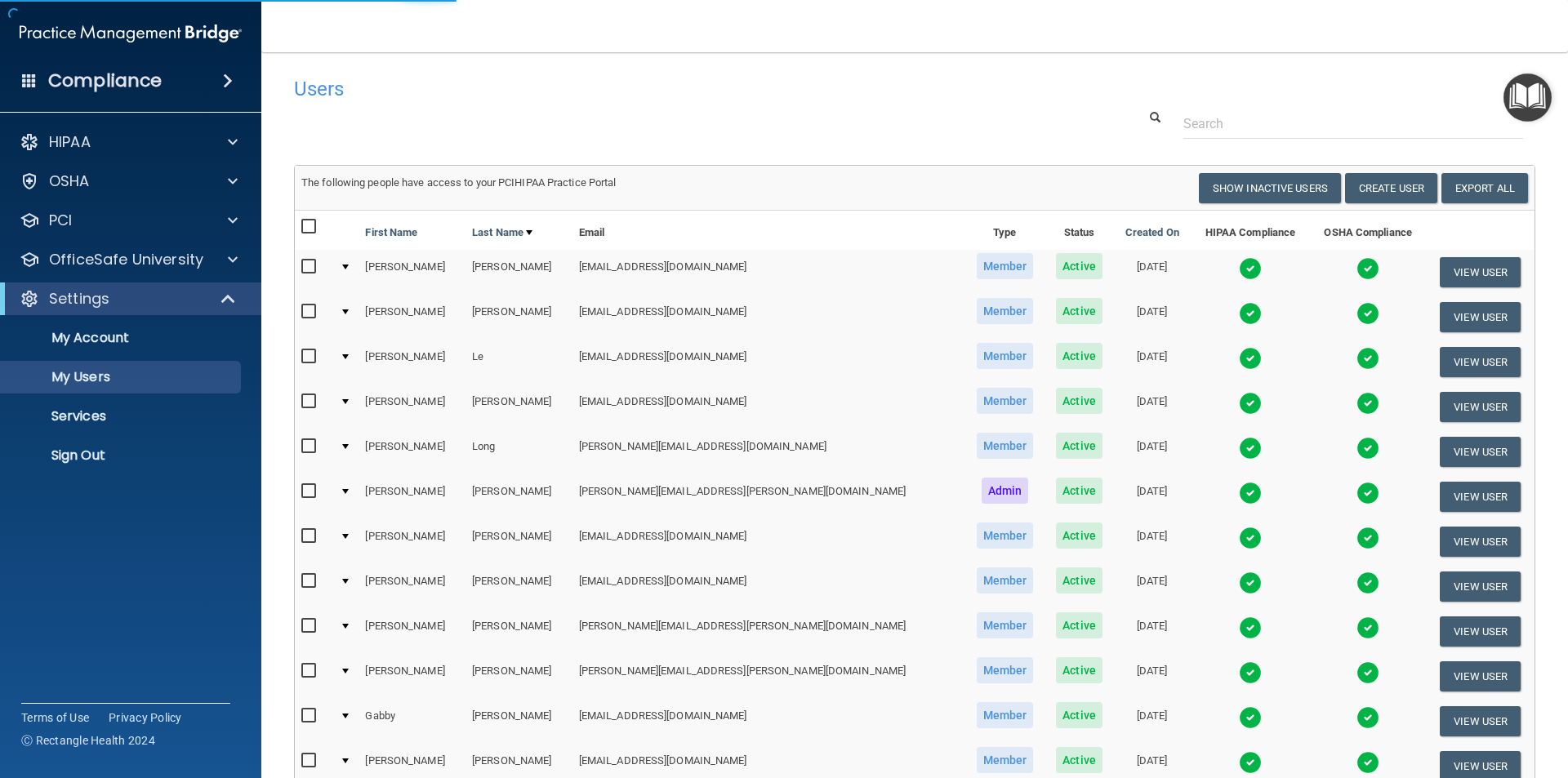
select select "20"
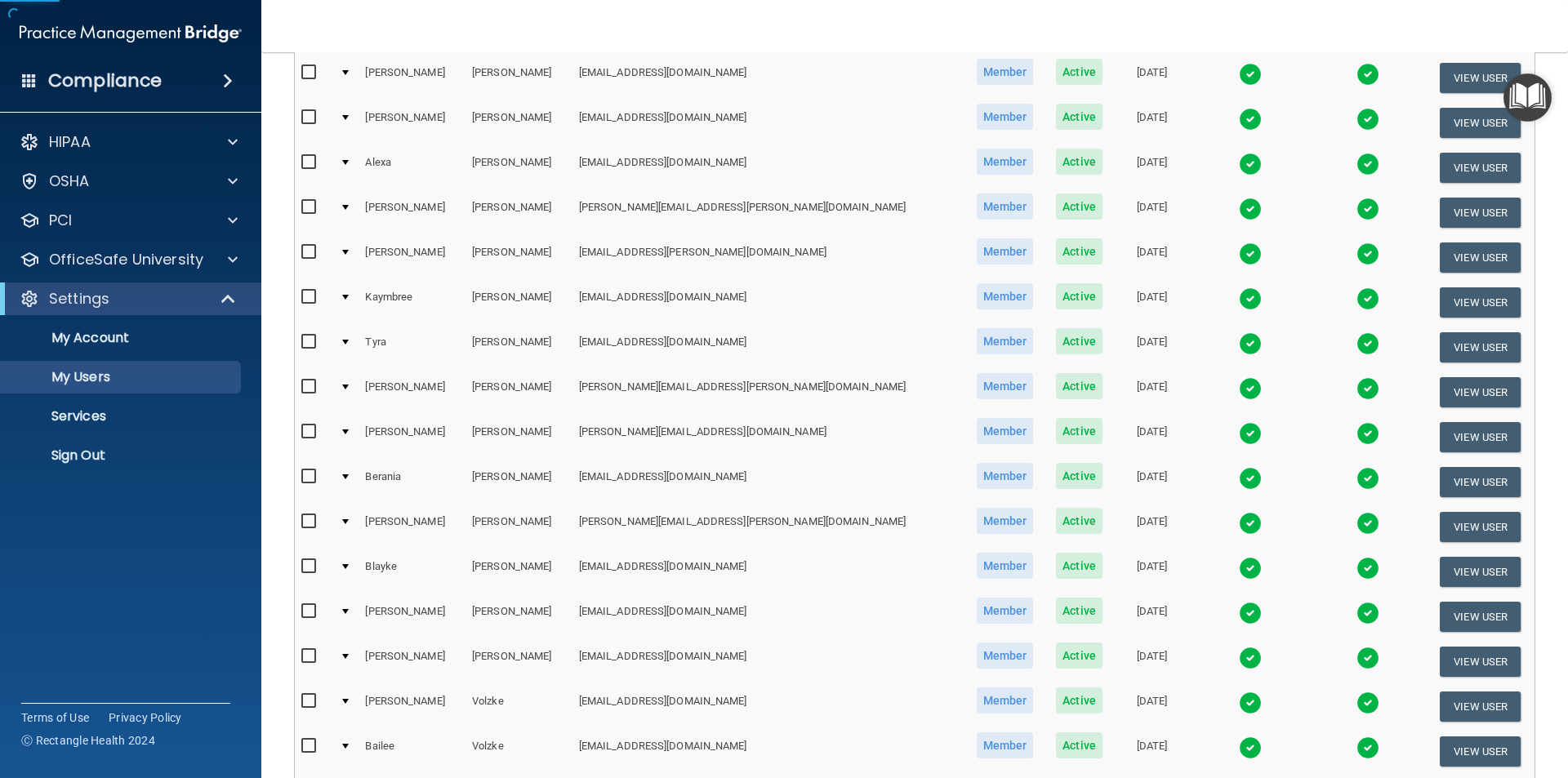
scroll to position [409, 0]
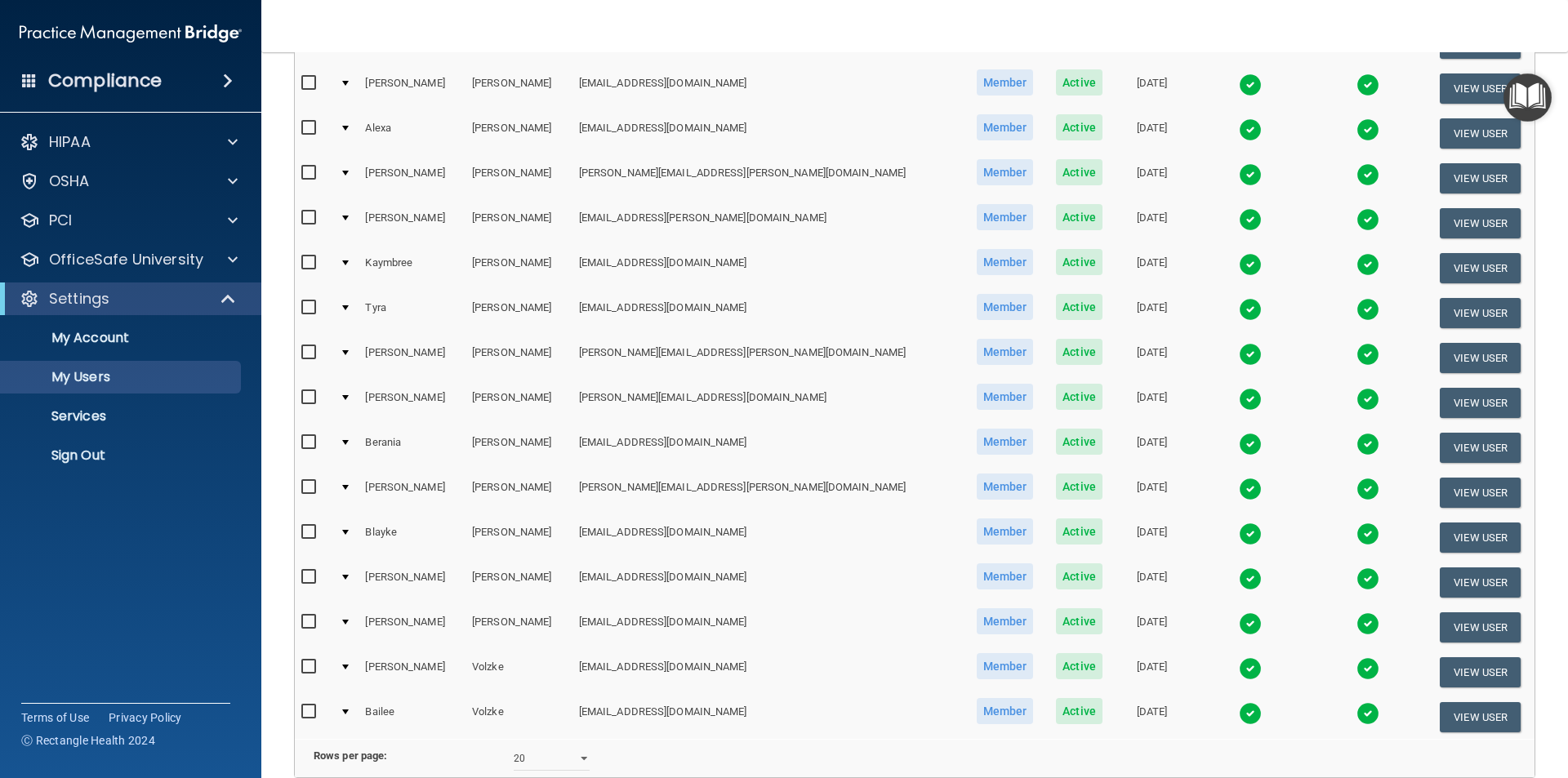
click at [1239, 529] on img at bounding box center [1250, 534] width 23 height 23
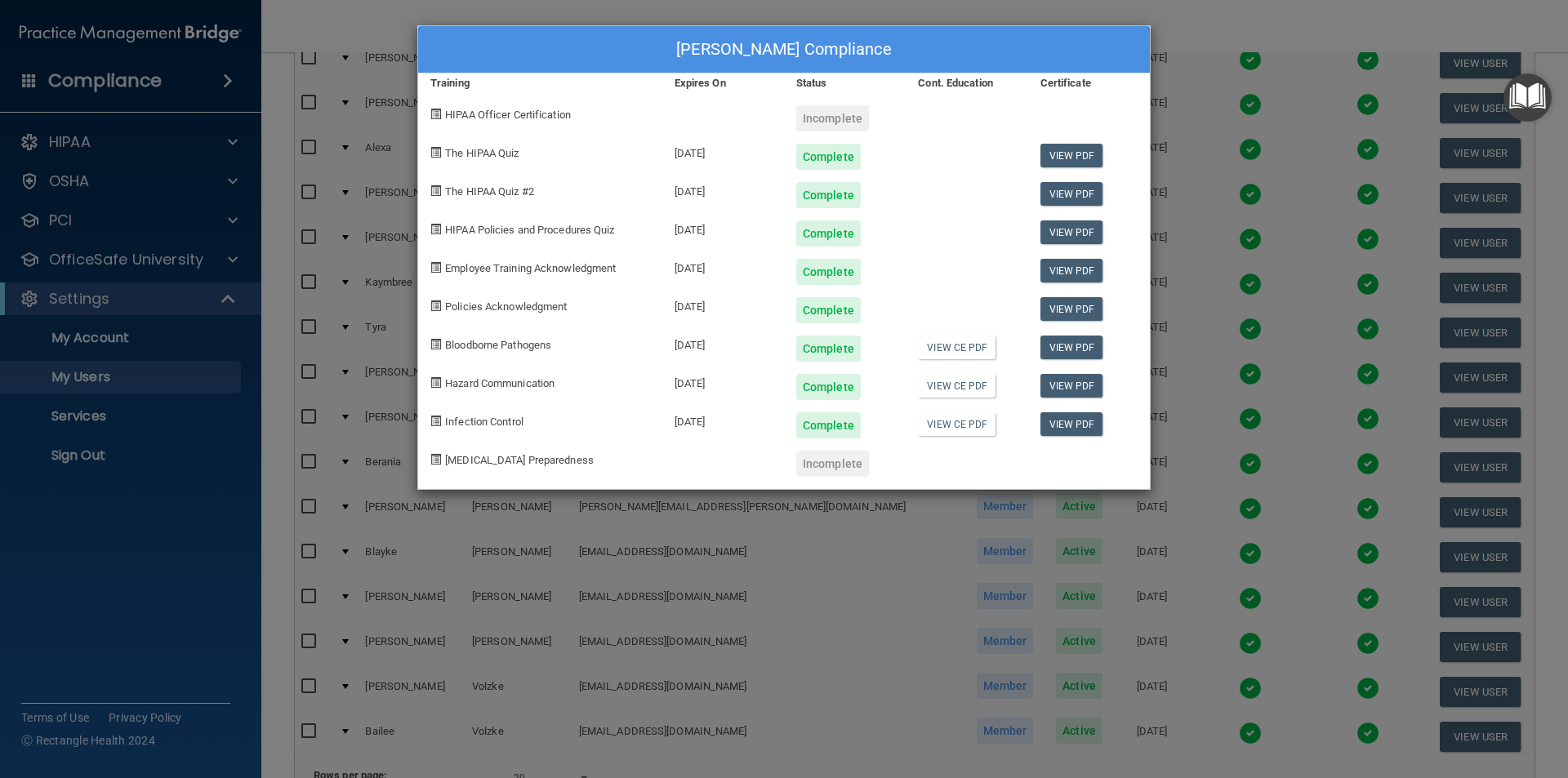
click at [1191, 20] on div "[PERSON_NAME] Compliance Training Expires On Status Cont. Education Certificate…" at bounding box center [784, 389] width 1568 height 778
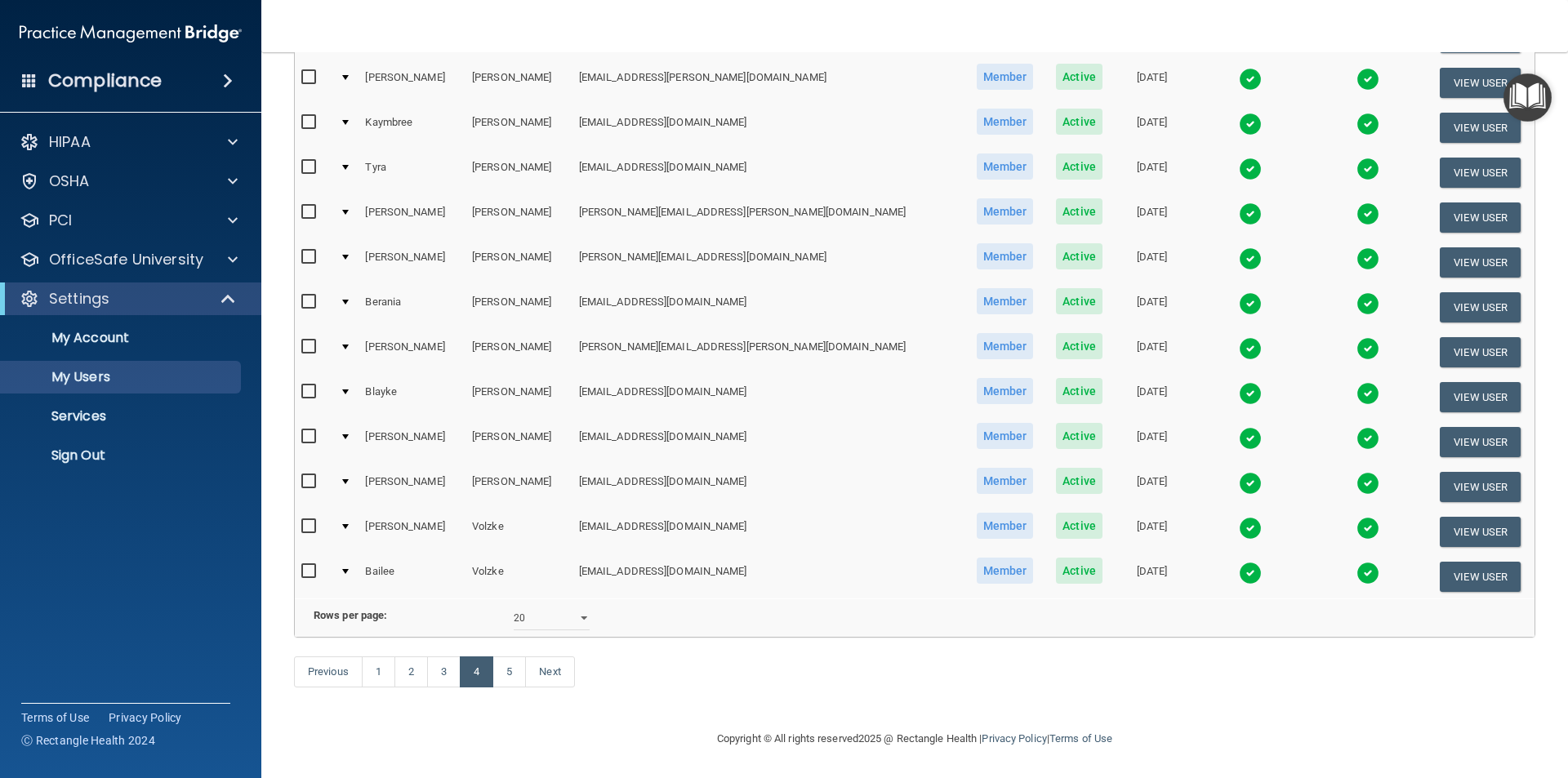
scroll to position [571, 0]
click at [504, 676] on link "5" at bounding box center [509, 671] width 33 height 31
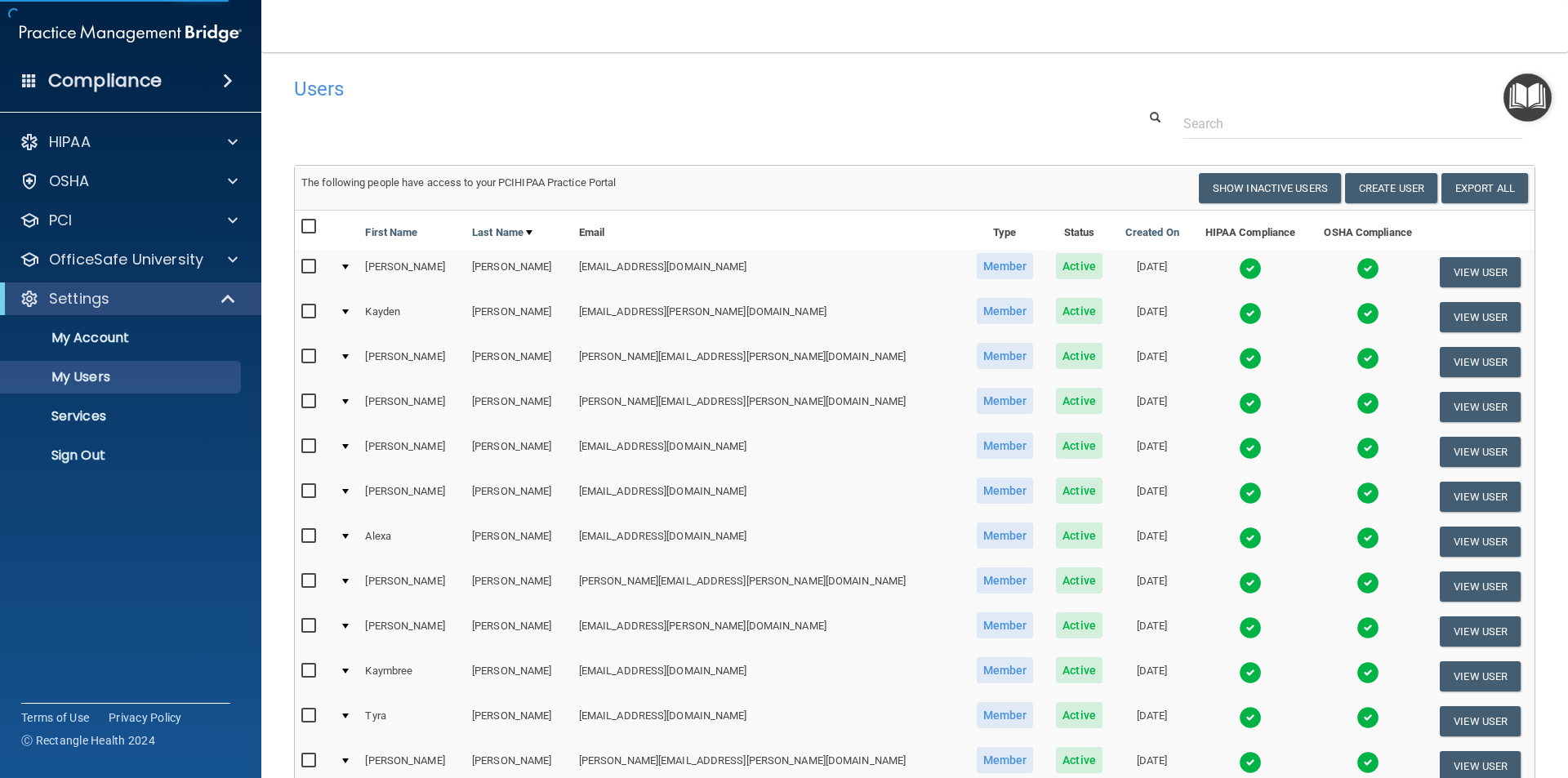
select select "20"
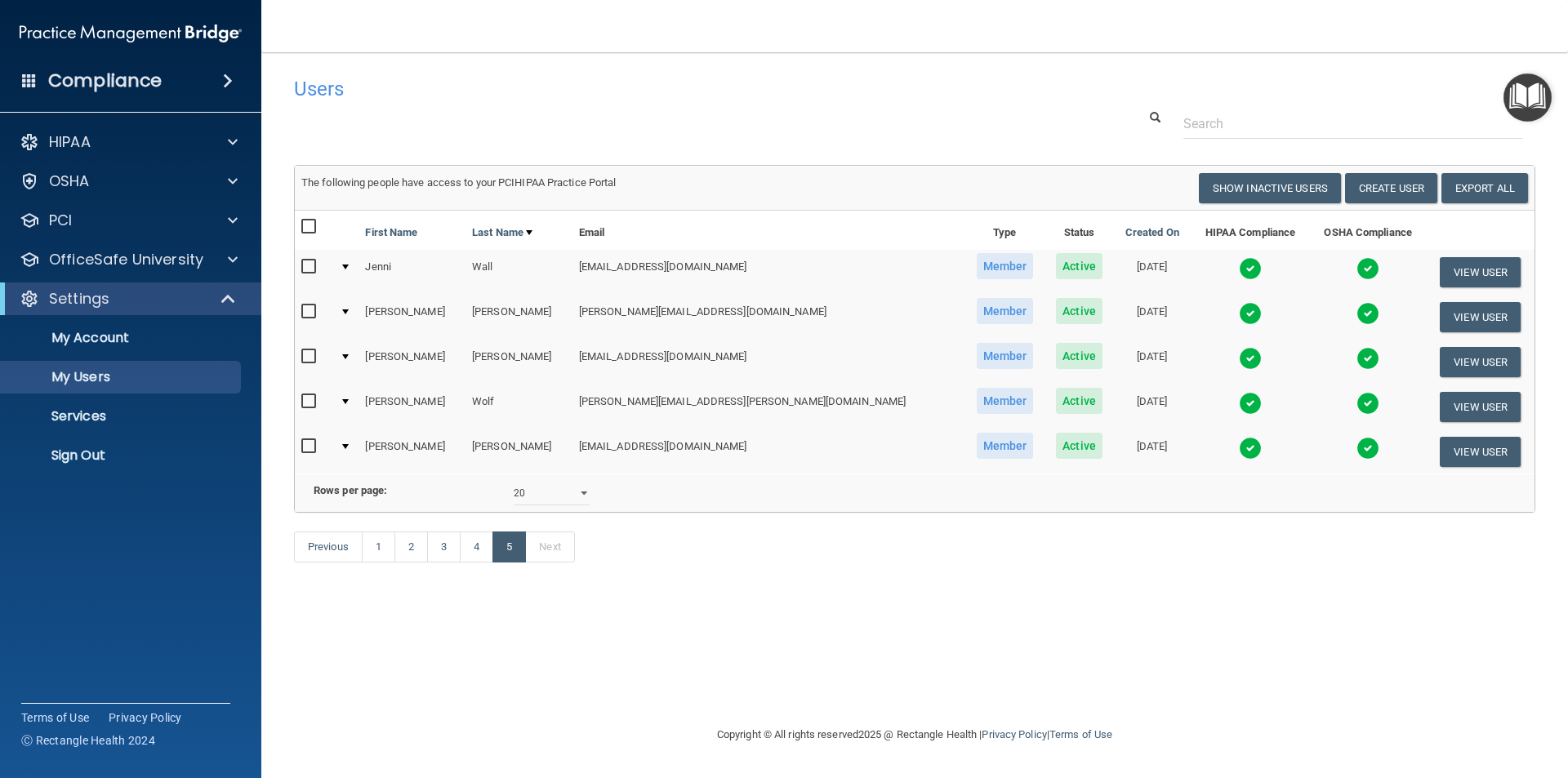
click at [1239, 352] on img at bounding box center [1250, 359] width 23 height 23
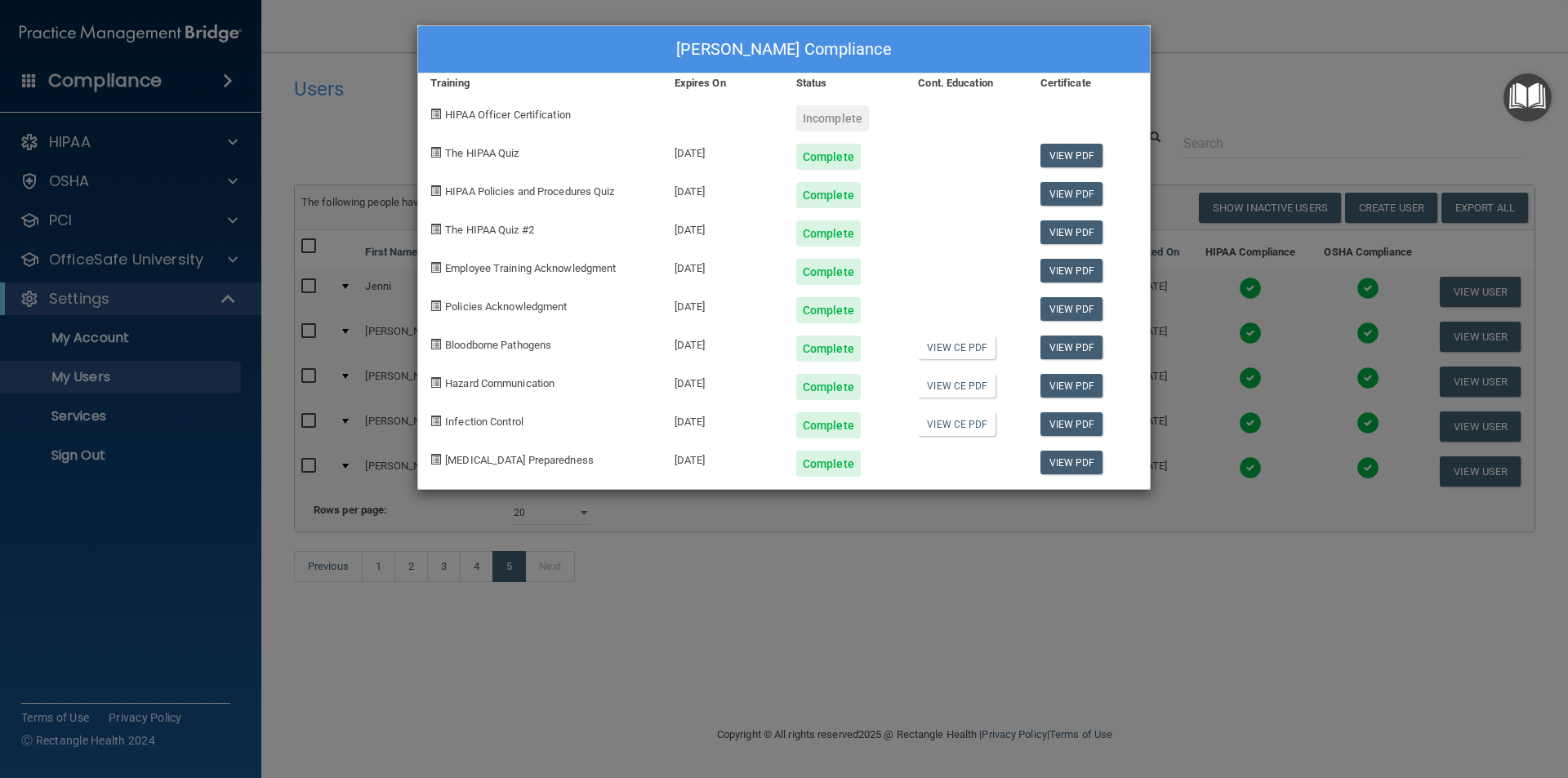
click at [1191, 35] on div "[PERSON_NAME] Compliance Training Expires On Status Cont. Education Certificate…" at bounding box center [784, 389] width 1568 height 778
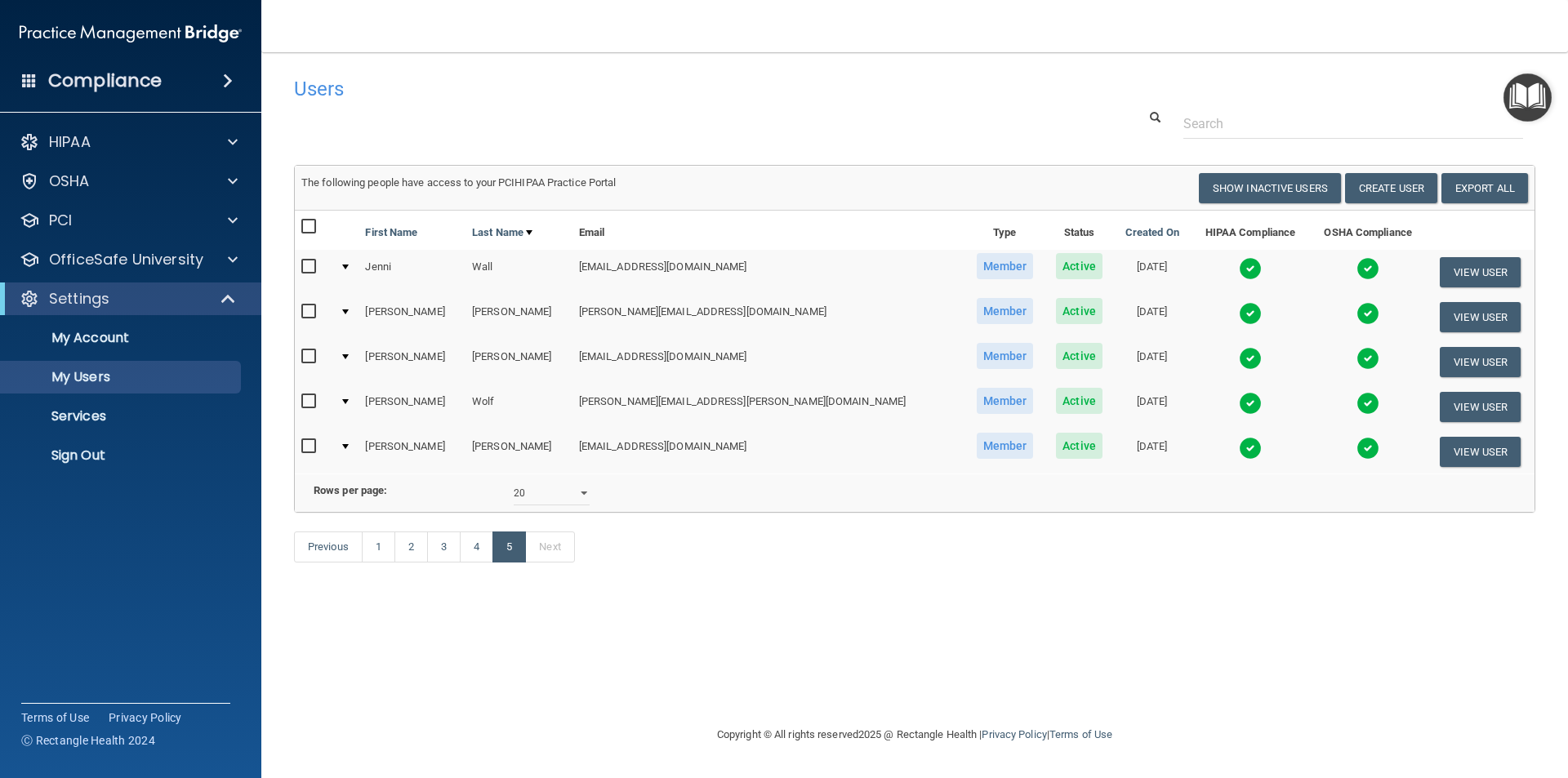
click at [1239, 313] on img at bounding box center [1250, 313] width 23 height 23
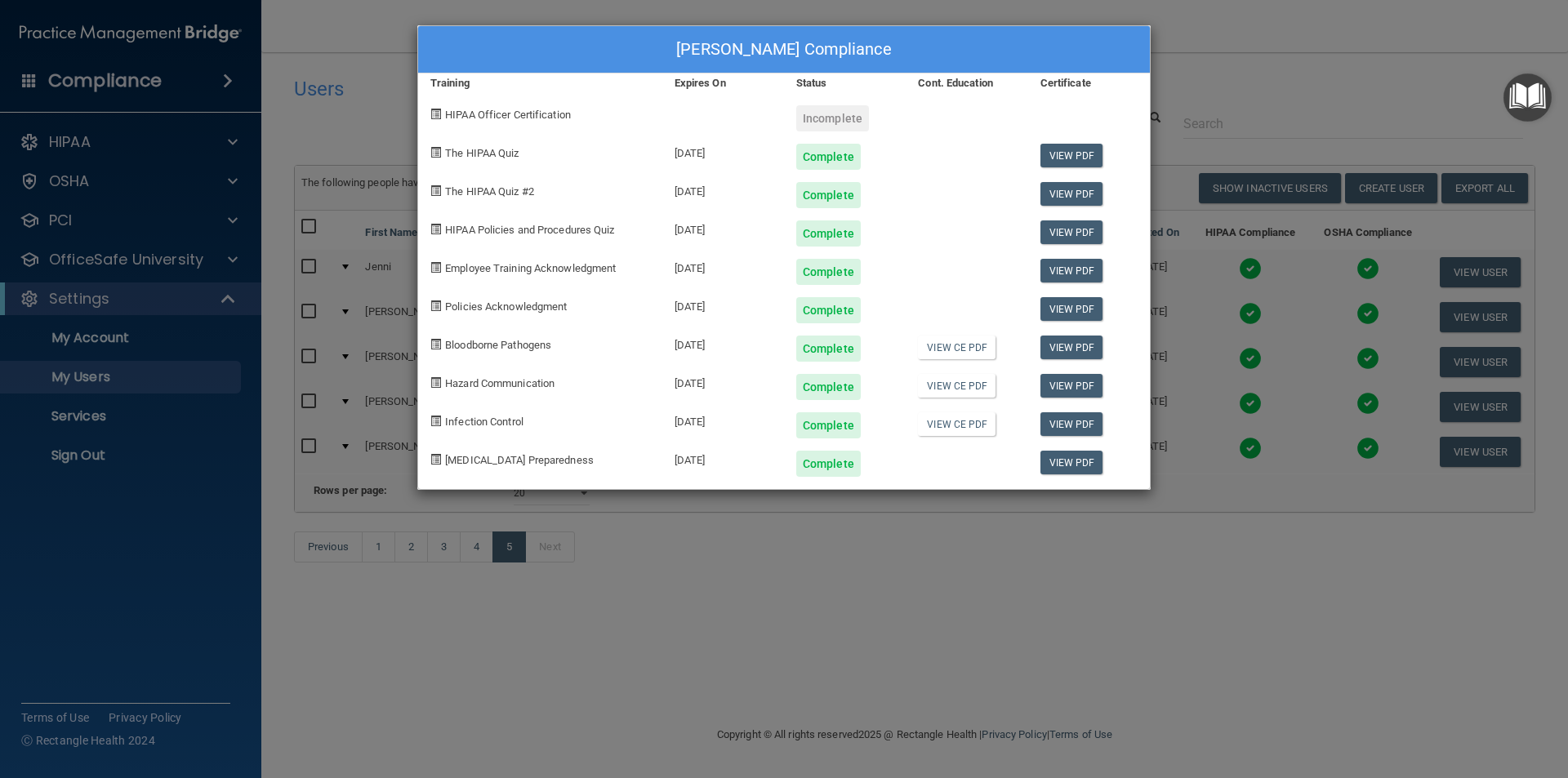
click at [949, 649] on div "[PERSON_NAME] Compliance Training Expires On Status Cont. Education Certificate…" at bounding box center [784, 389] width 1568 height 778
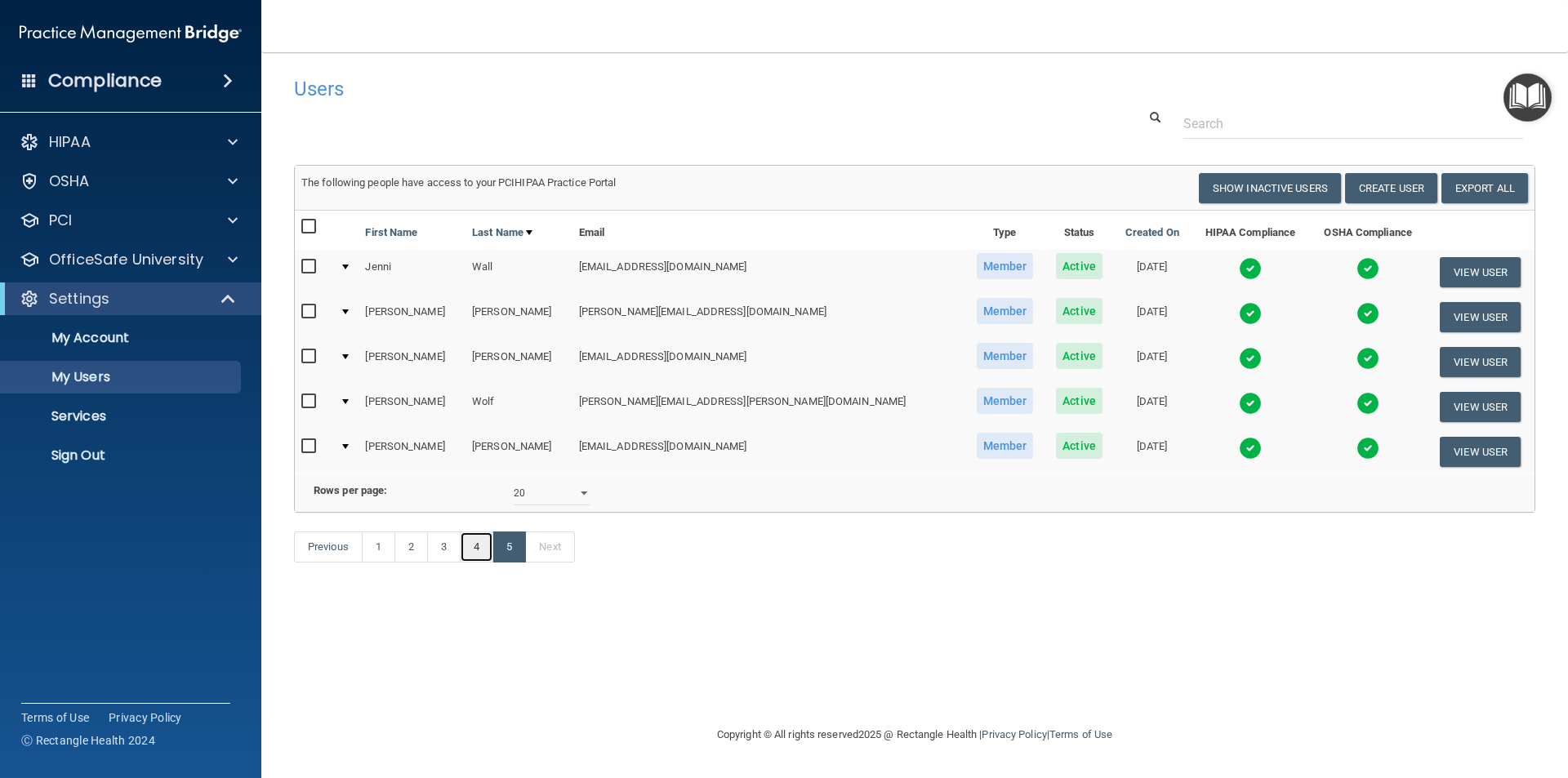
click at [479, 563] on link "4" at bounding box center [476, 546] width 33 height 31
select select "20"
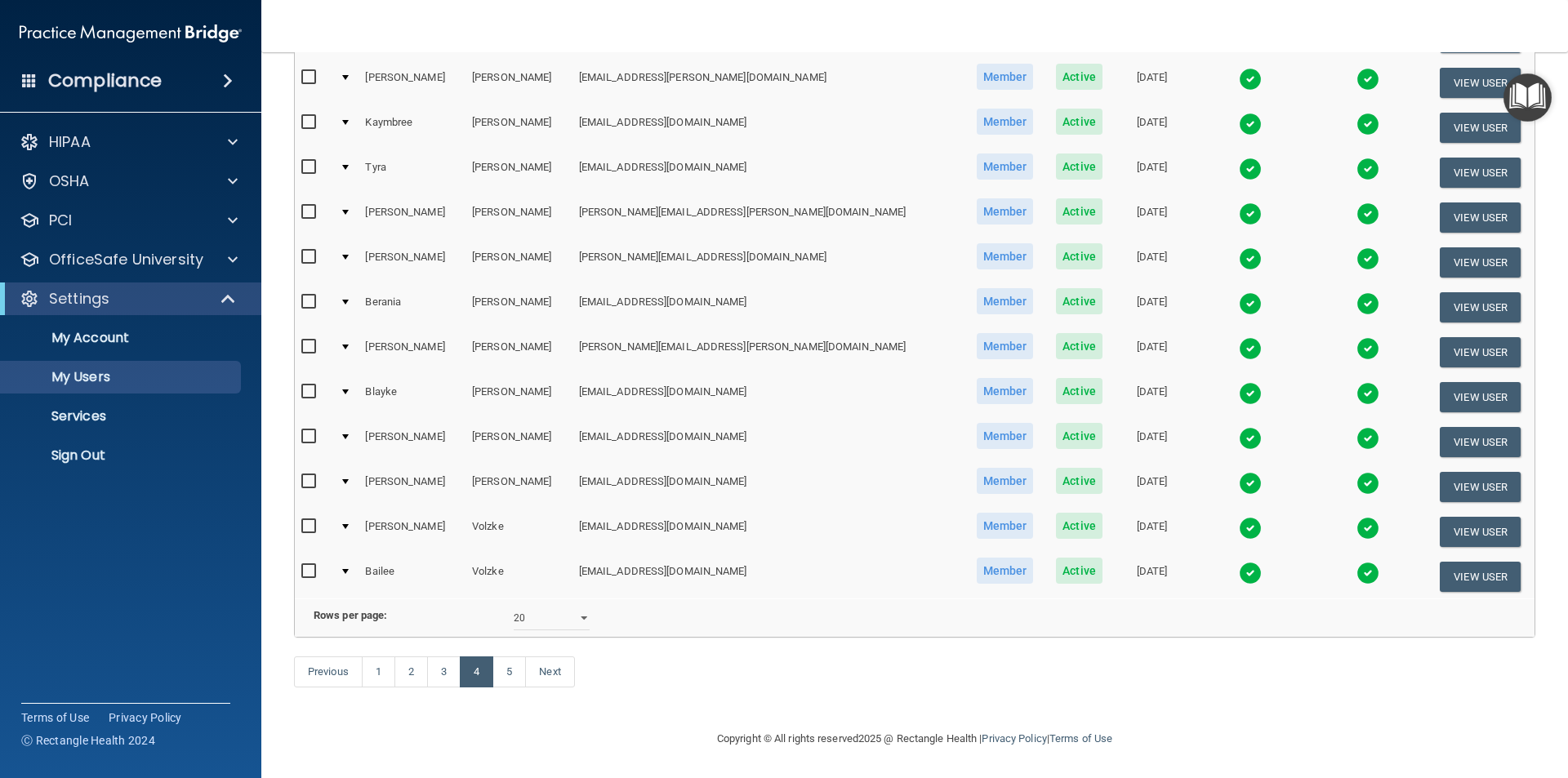
scroll to position [571, 0]
click at [450, 671] on link "3" at bounding box center [444, 671] width 33 height 31
select select "20"
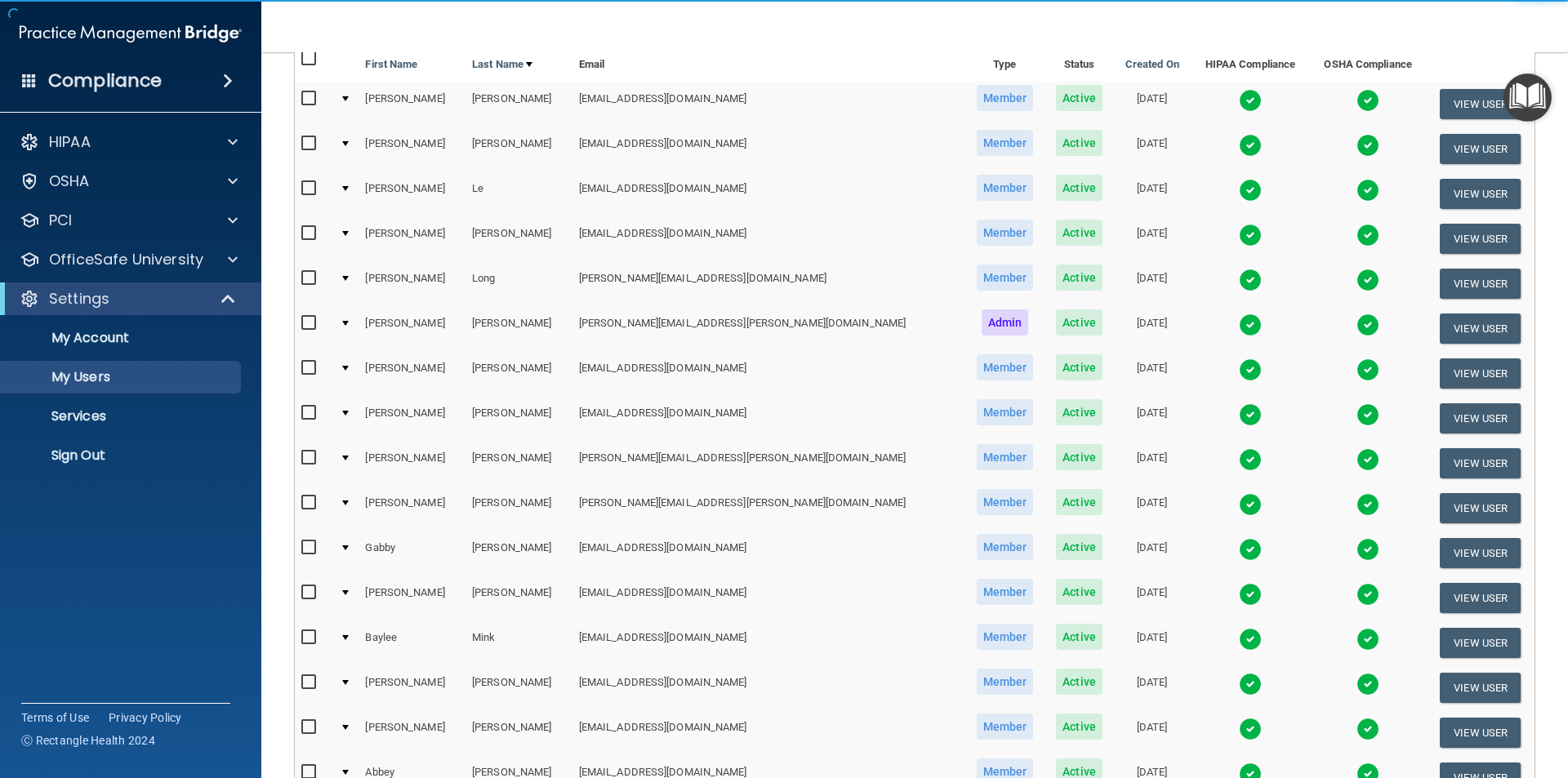
scroll to position [245, 0]
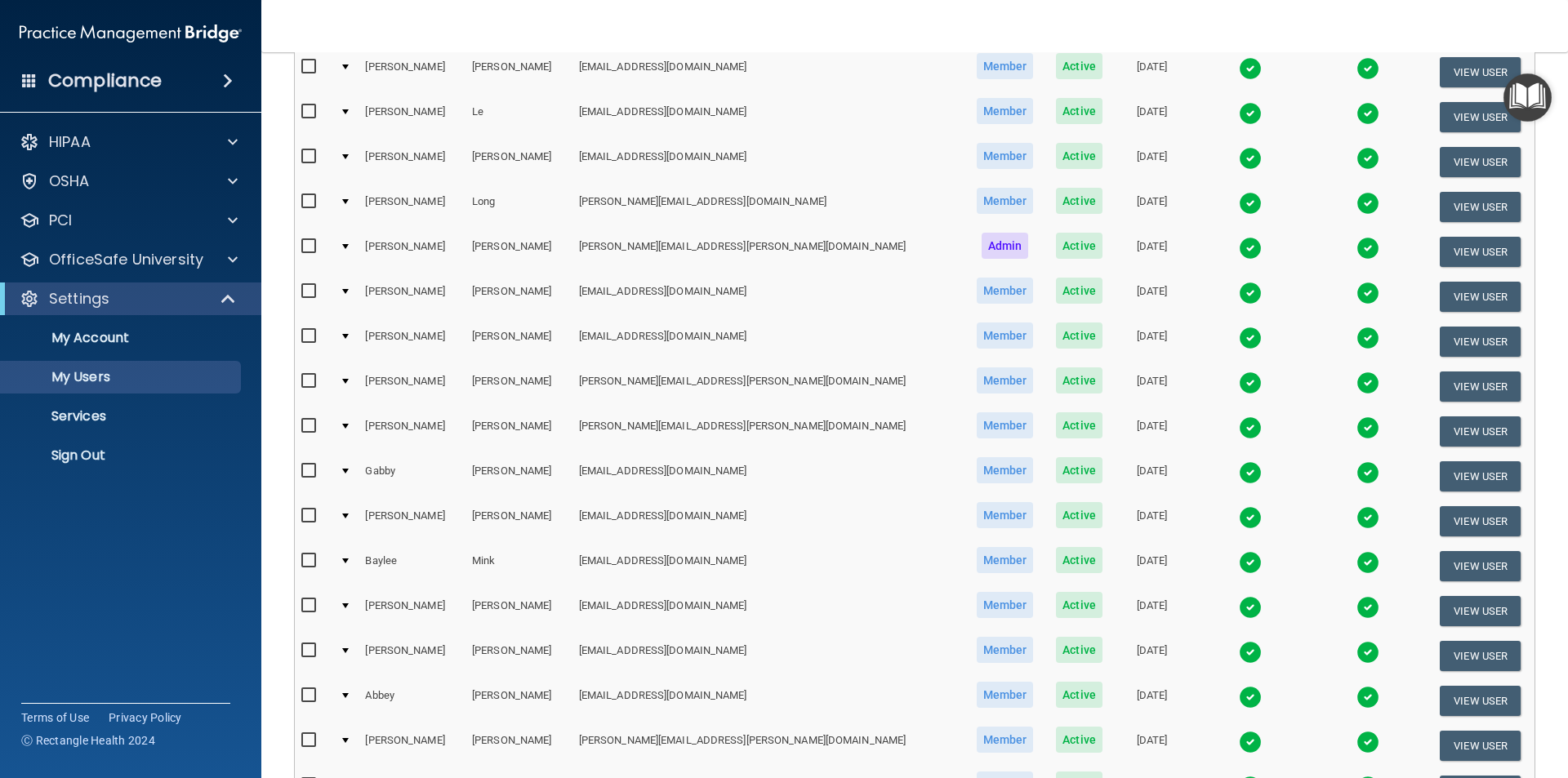
click at [1239, 563] on img at bounding box center [1250, 563] width 23 height 23
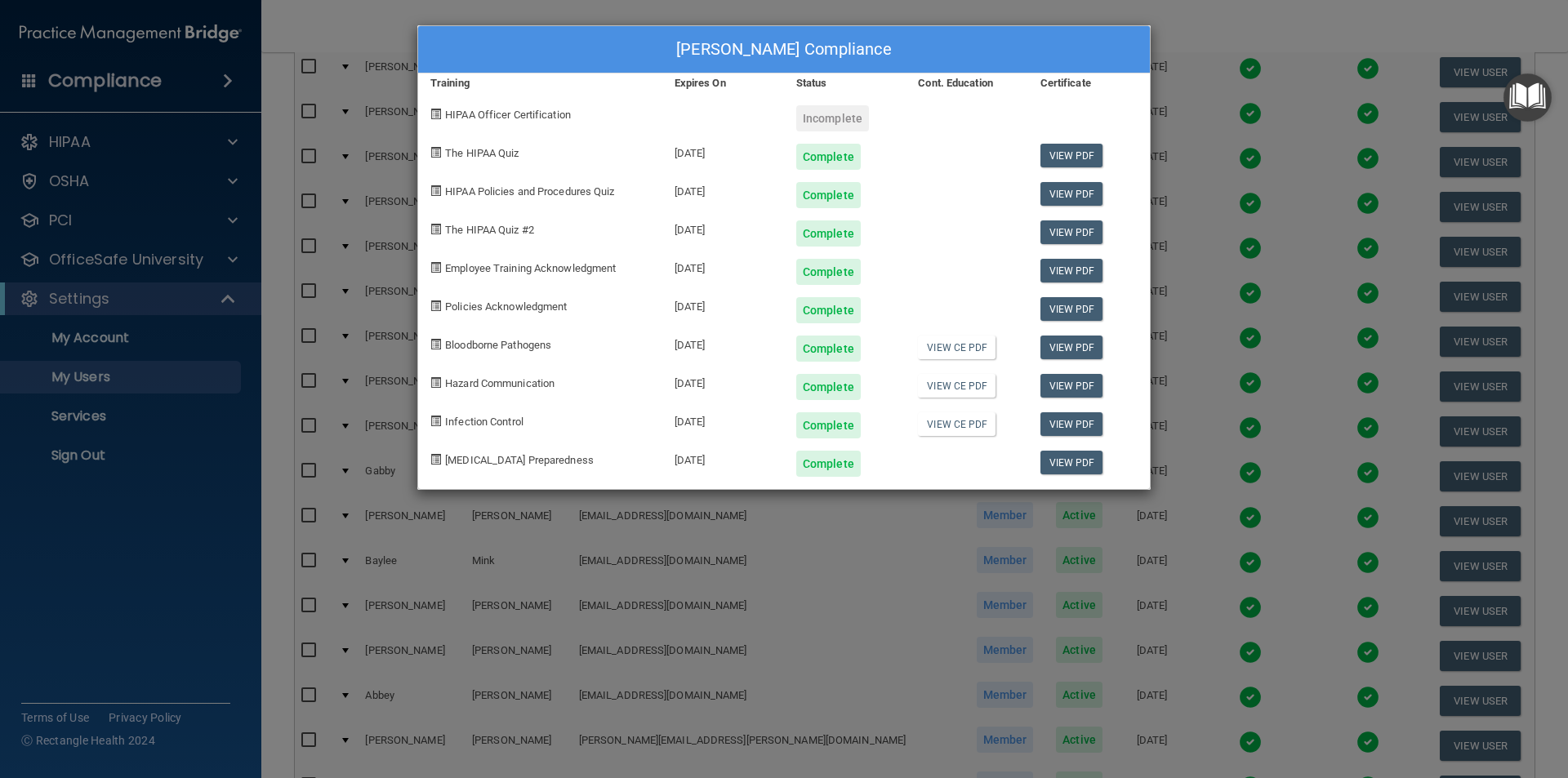
click at [1192, 36] on div "[PERSON_NAME] Compliance Training Expires On Status Cont. Education Certificate…" at bounding box center [784, 389] width 1568 height 778
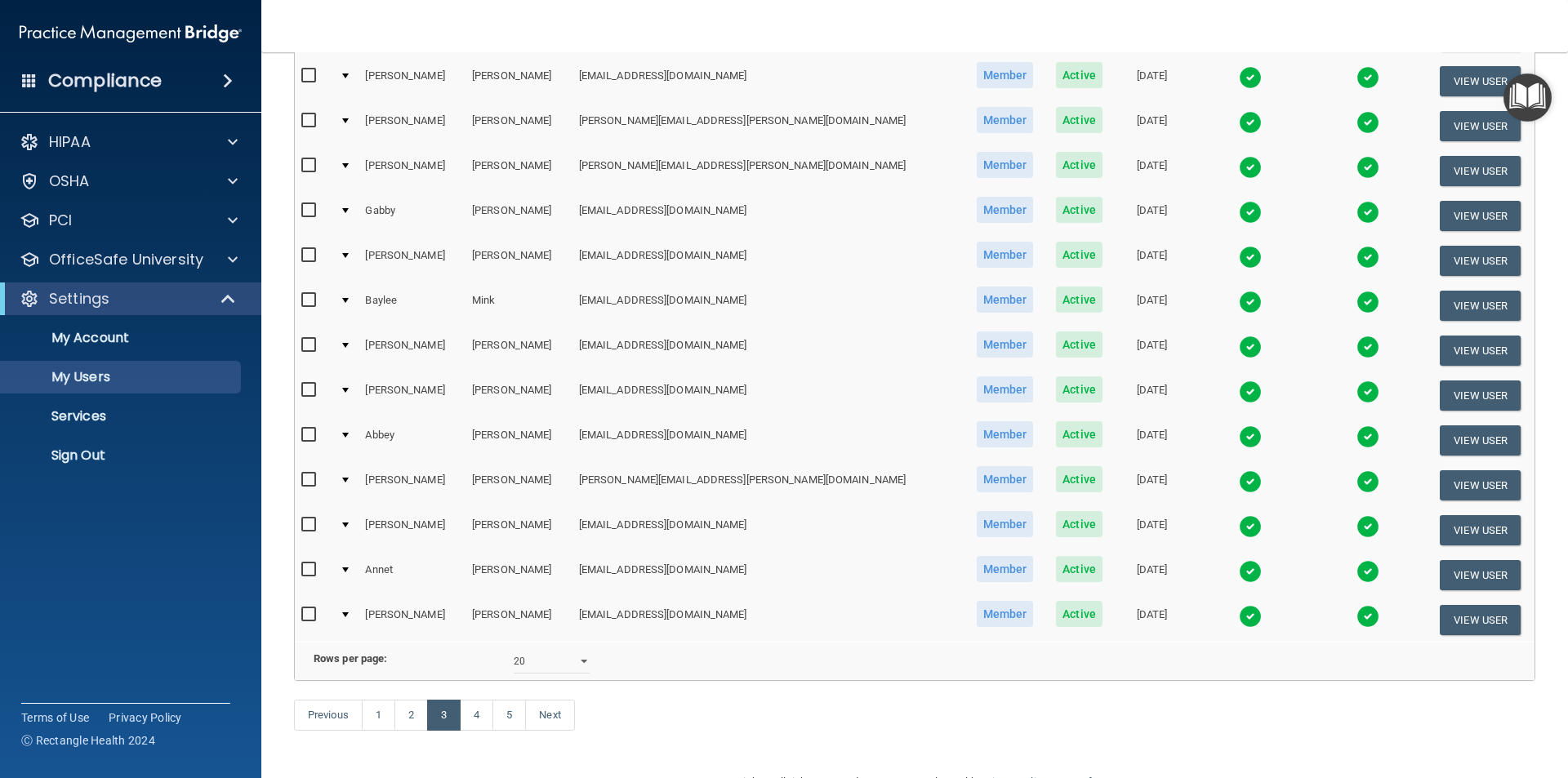
scroll to position [573, 0]
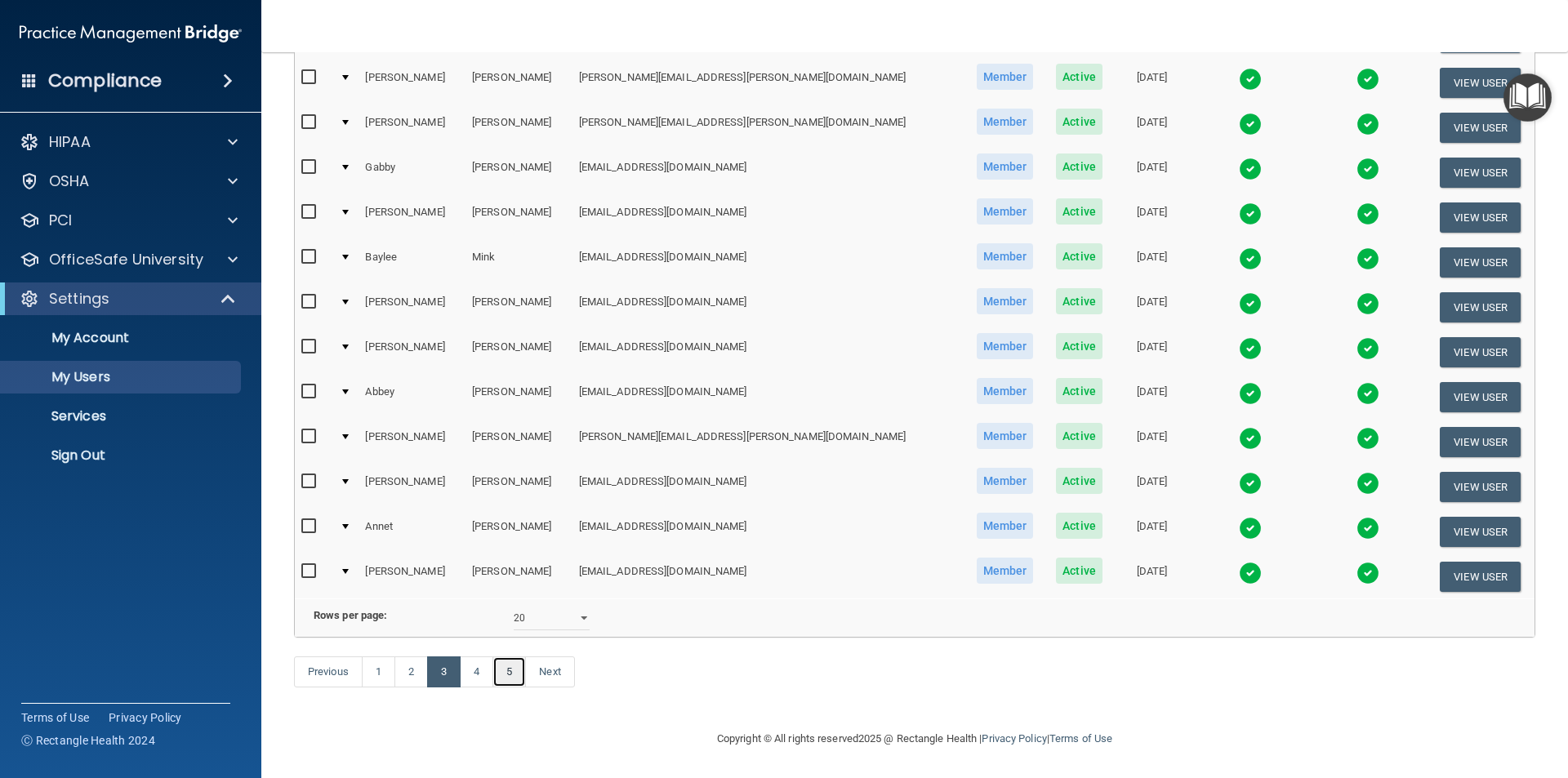
click at [519, 686] on link "5" at bounding box center [509, 671] width 33 height 31
select select "20"
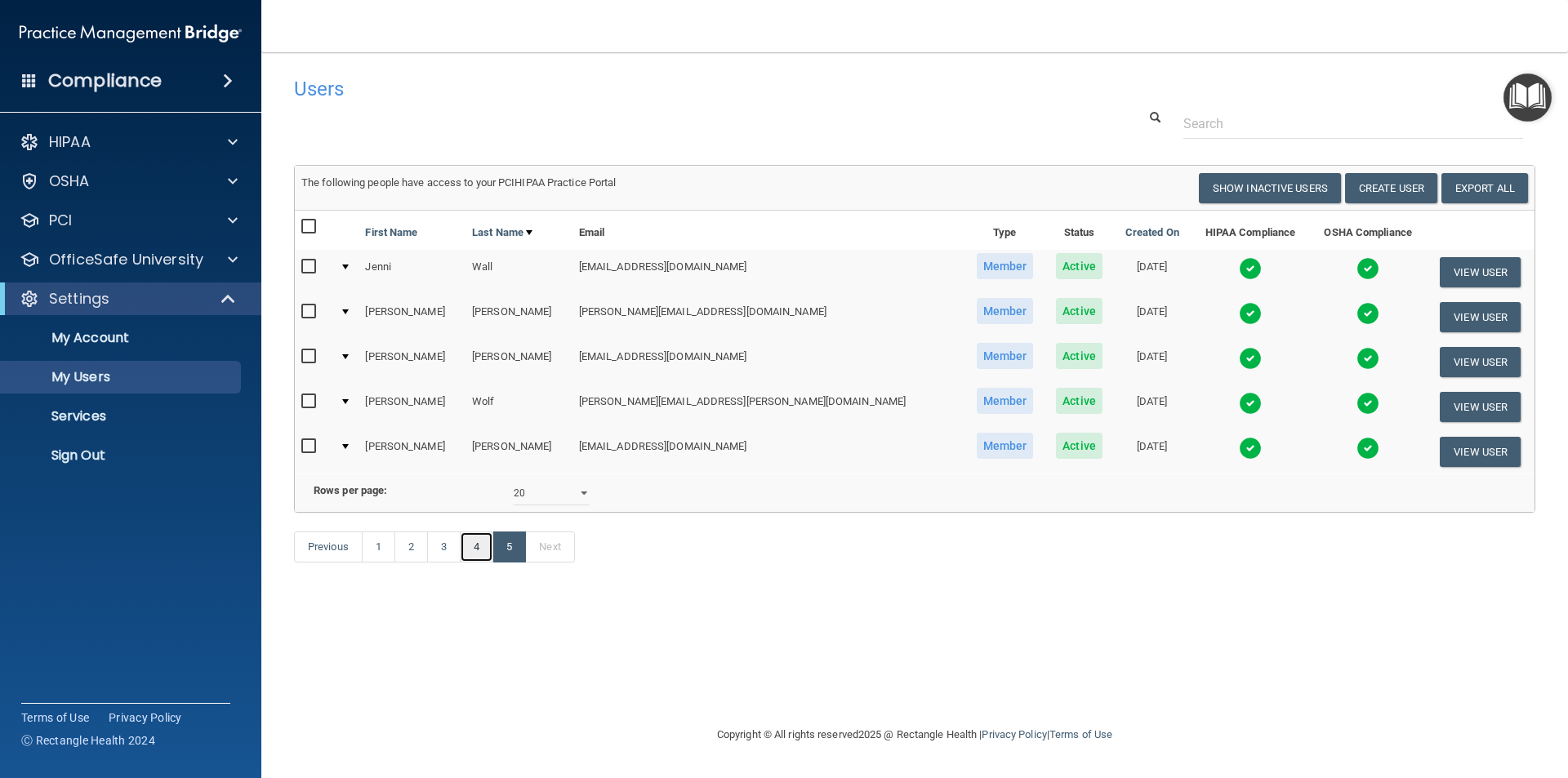
click at [482, 563] on link "4" at bounding box center [476, 546] width 33 height 31
select select "20"
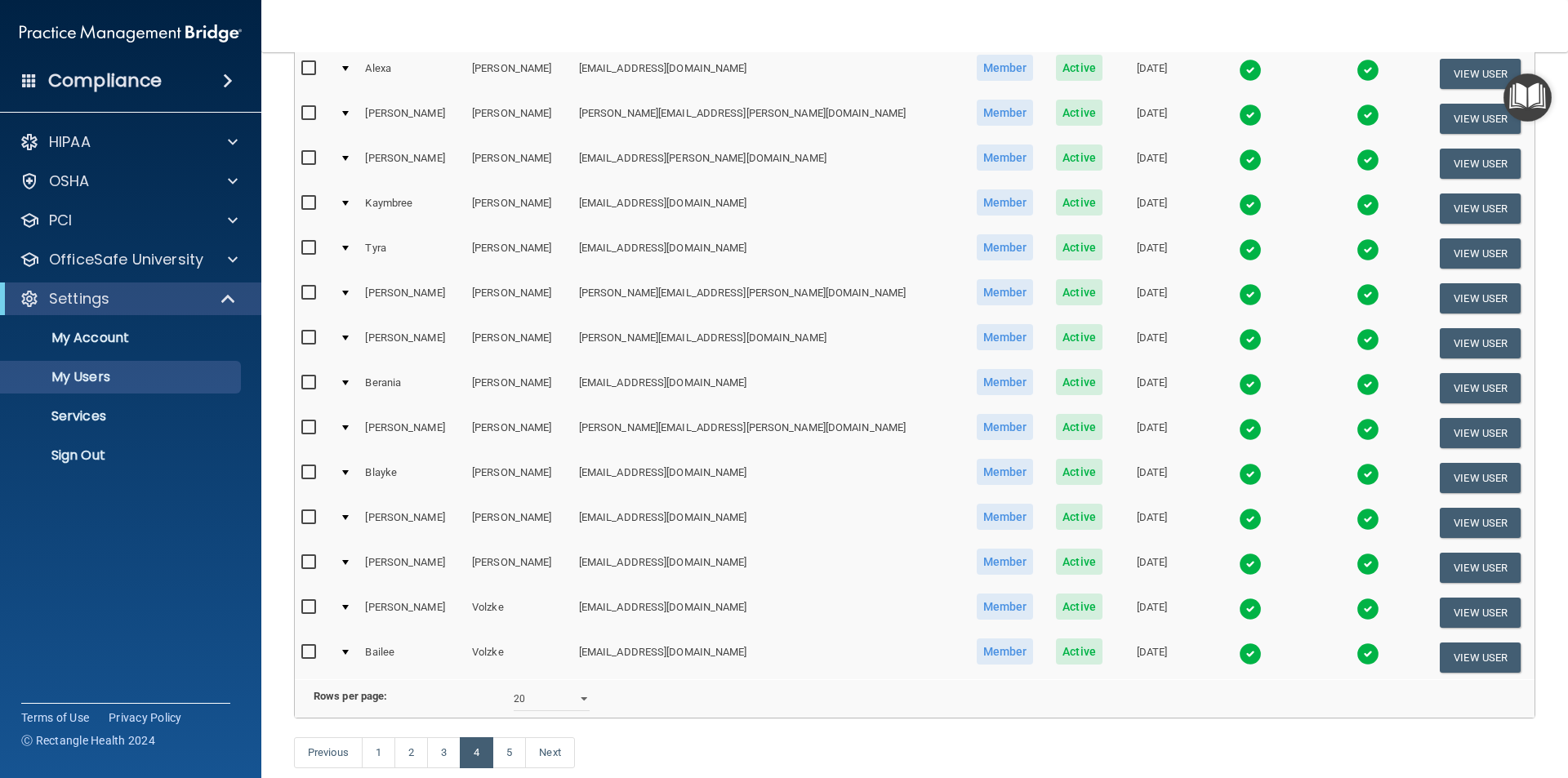
scroll to position [490, 0]
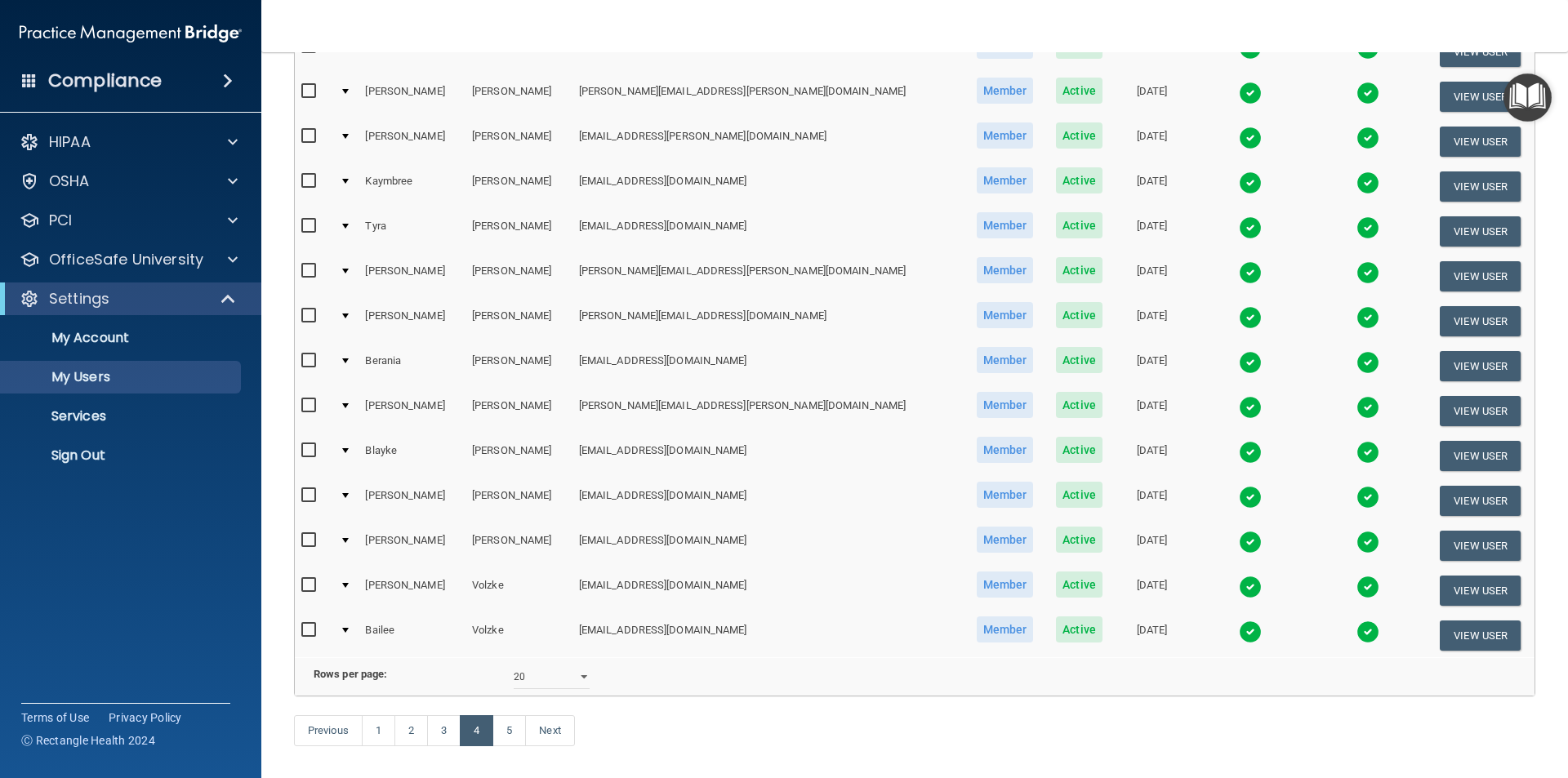
click at [1239, 587] on img at bounding box center [1250, 587] width 23 height 23
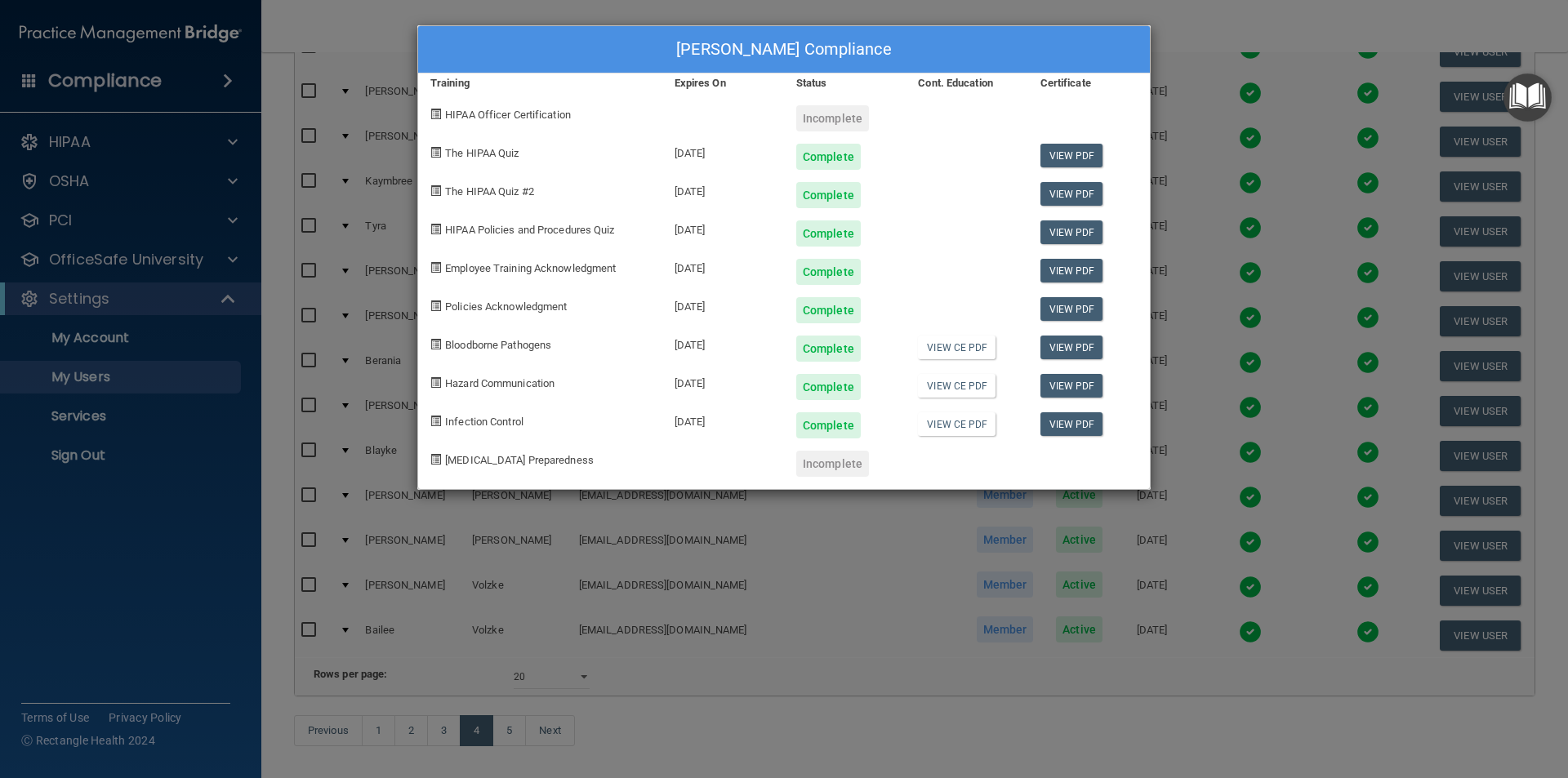
click at [1073, 762] on div "[PERSON_NAME] Compliance Training Expires On Status Cont. Education Certificate…" at bounding box center [784, 389] width 1568 height 778
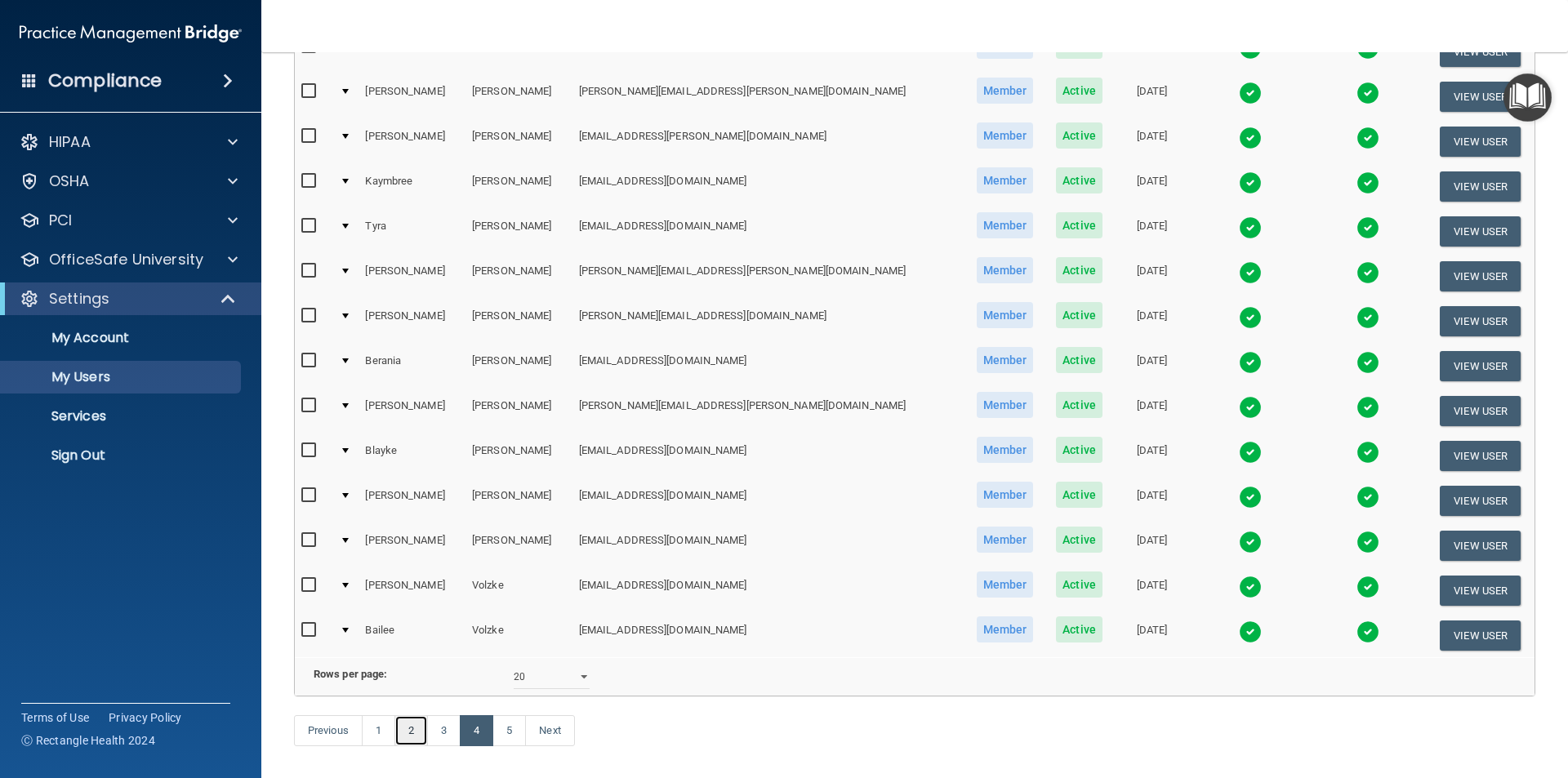
click at [416, 746] on link "2" at bounding box center [411, 730] width 33 height 31
select select "20"
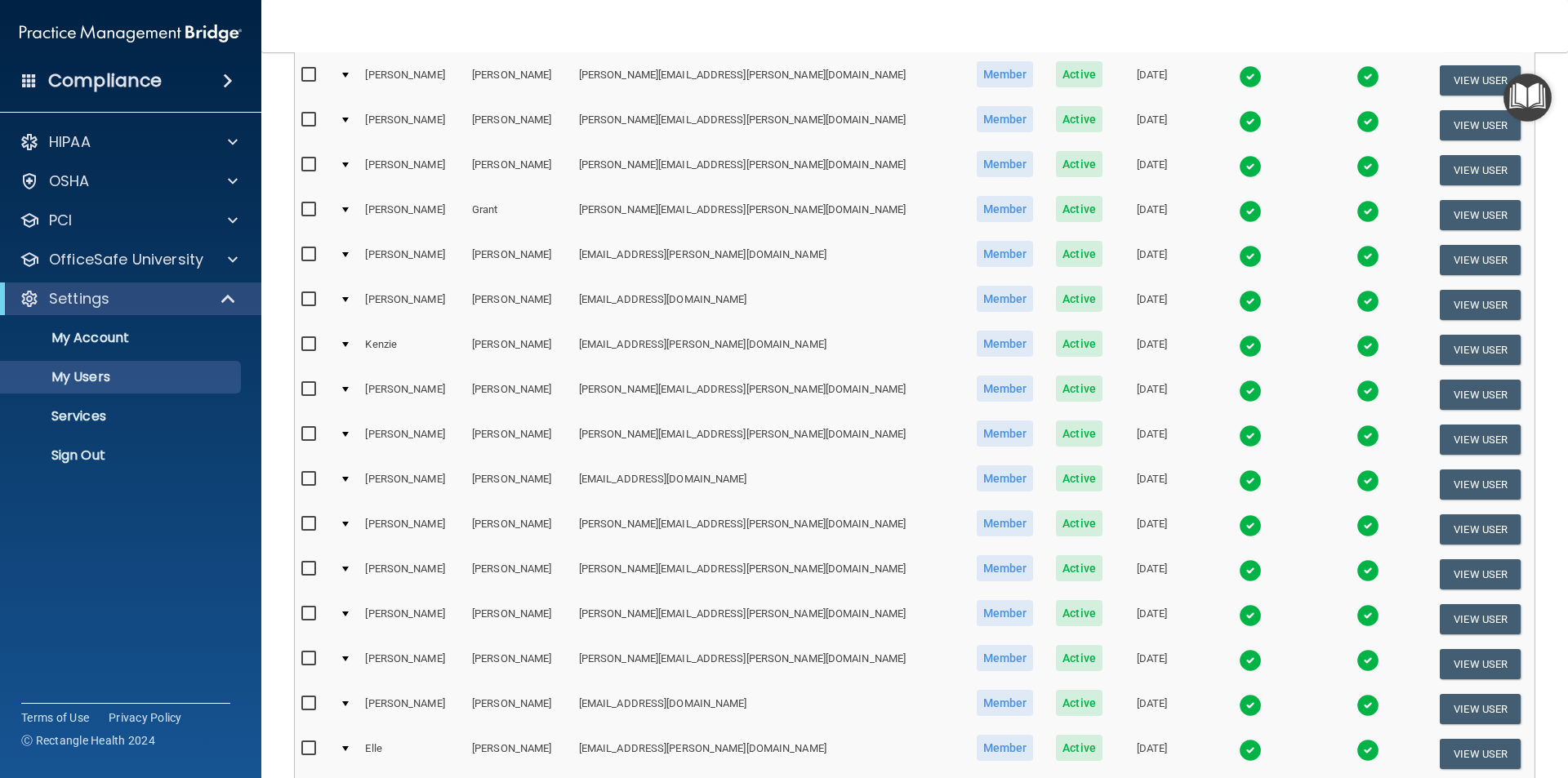
scroll to position [409, 0]
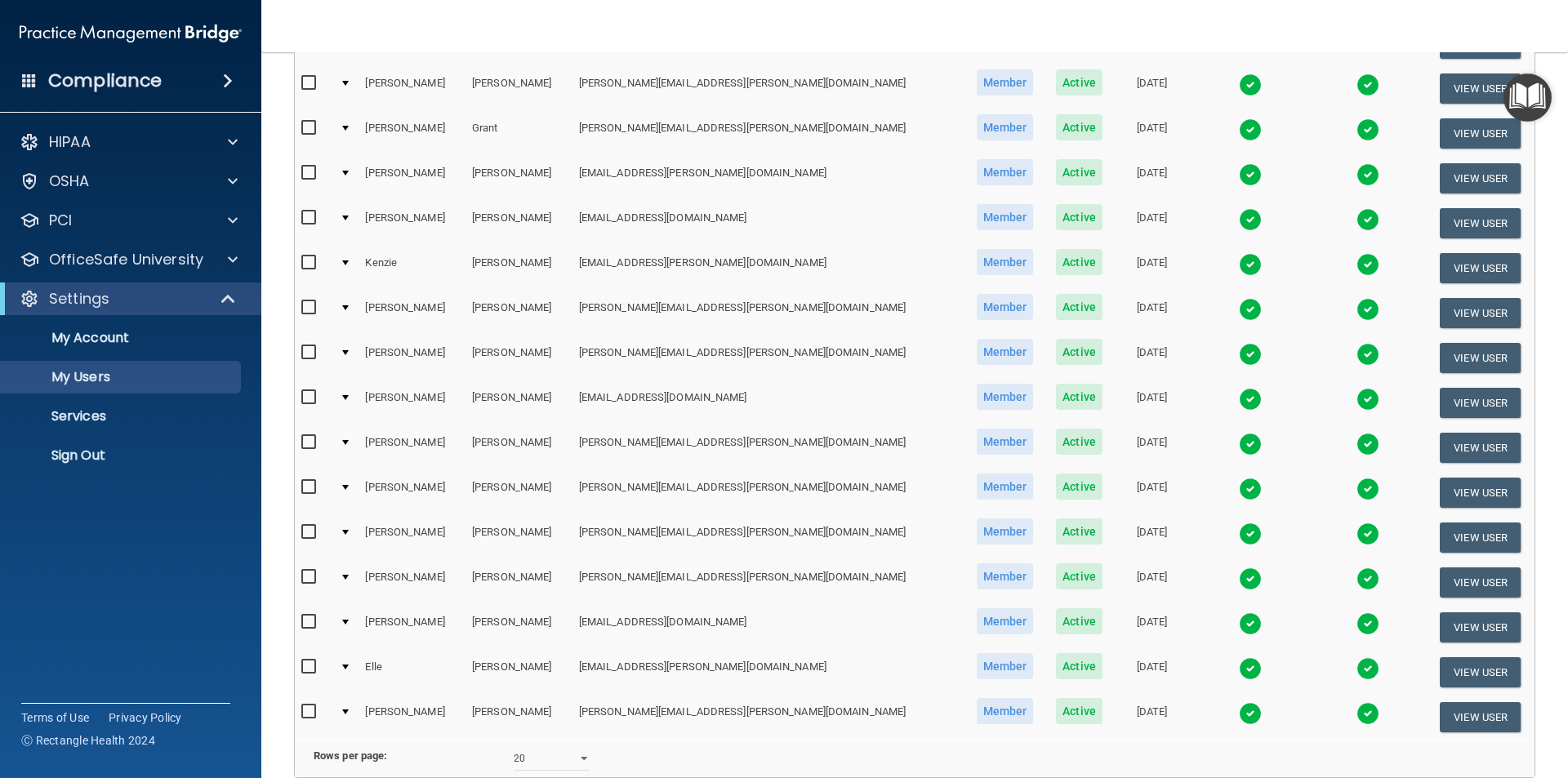
click at [1239, 576] on img at bounding box center [1250, 579] width 23 height 23
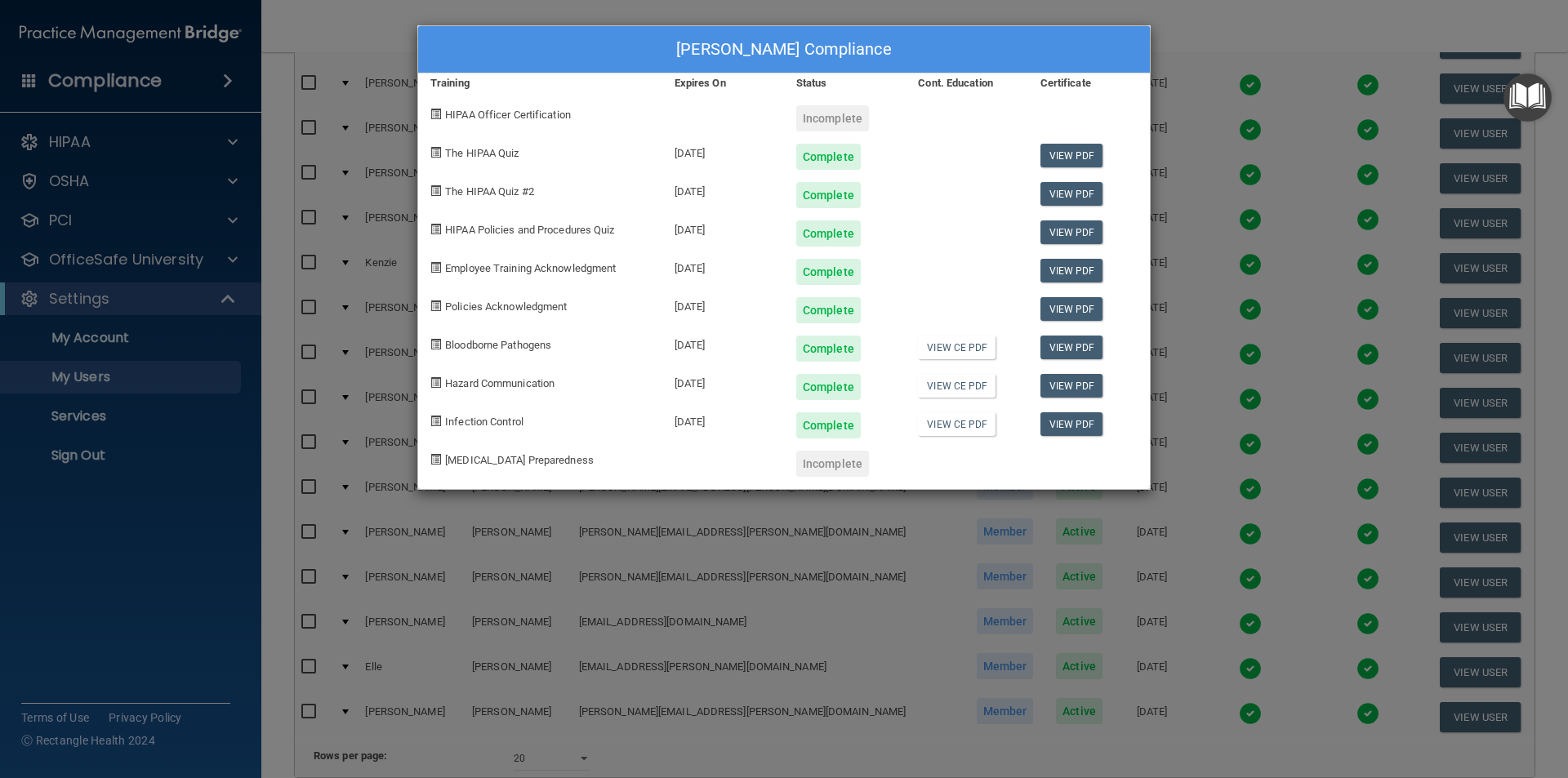
click at [1086, 747] on div "[PERSON_NAME] Compliance Training Expires On Status Cont. Education Certificate…" at bounding box center [784, 389] width 1568 height 778
